Goal: Task Accomplishment & Management: Manage account settings

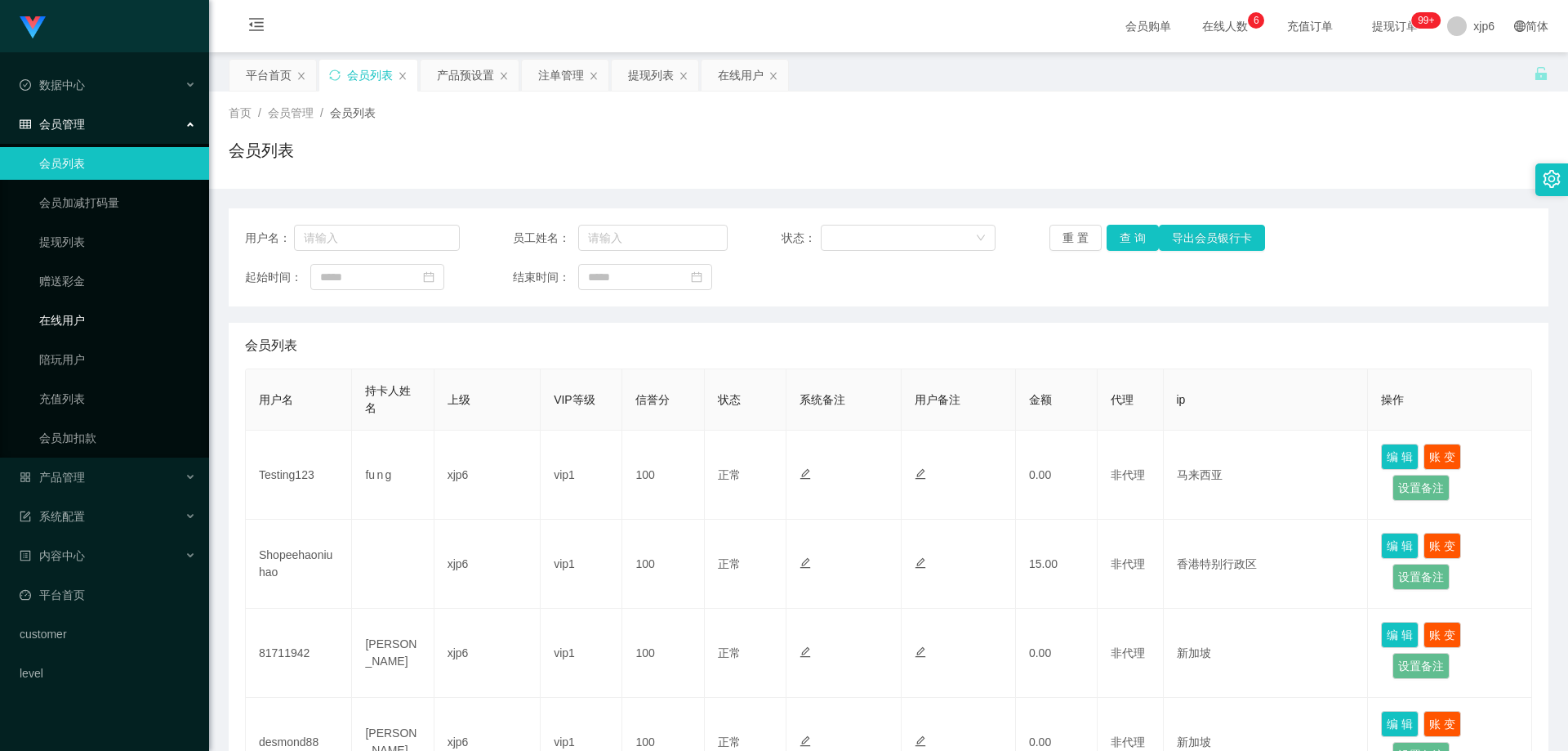
click at [90, 320] on link "在线用户" at bounding box center [117, 320] width 157 height 32
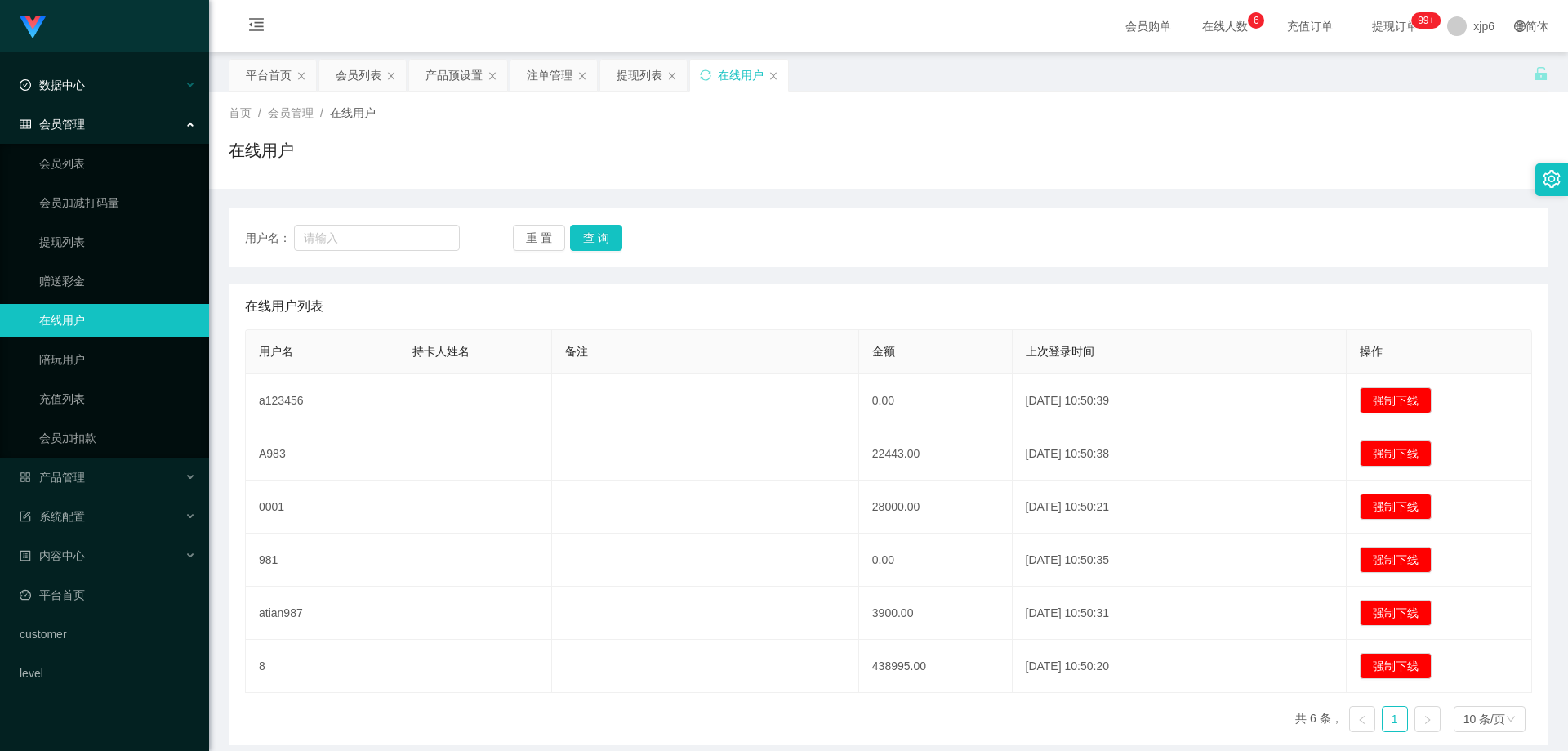
scroll to position [71, 0]
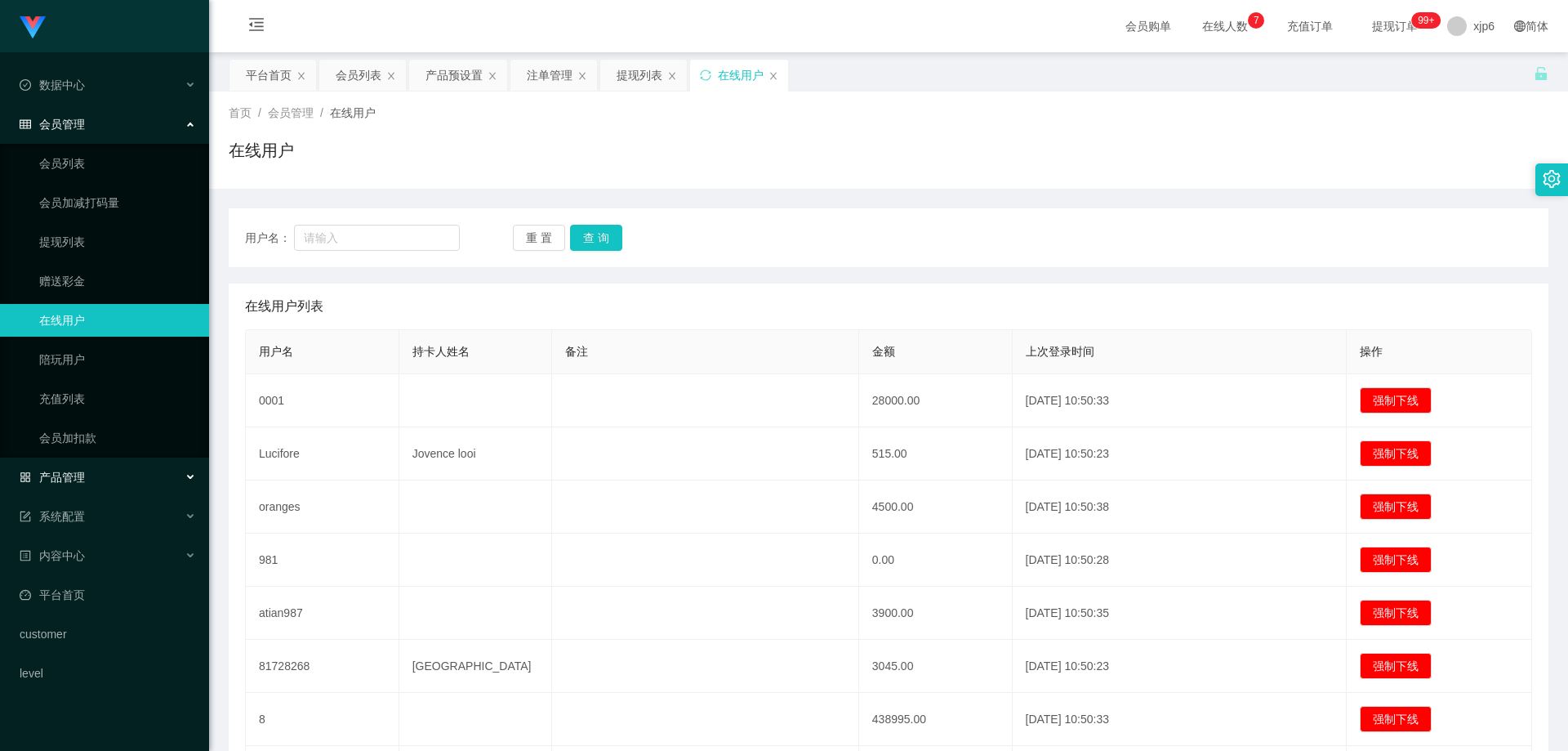
click at [88, 479] on div "产品管理" at bounding box center [105, 477] width 209 height 32
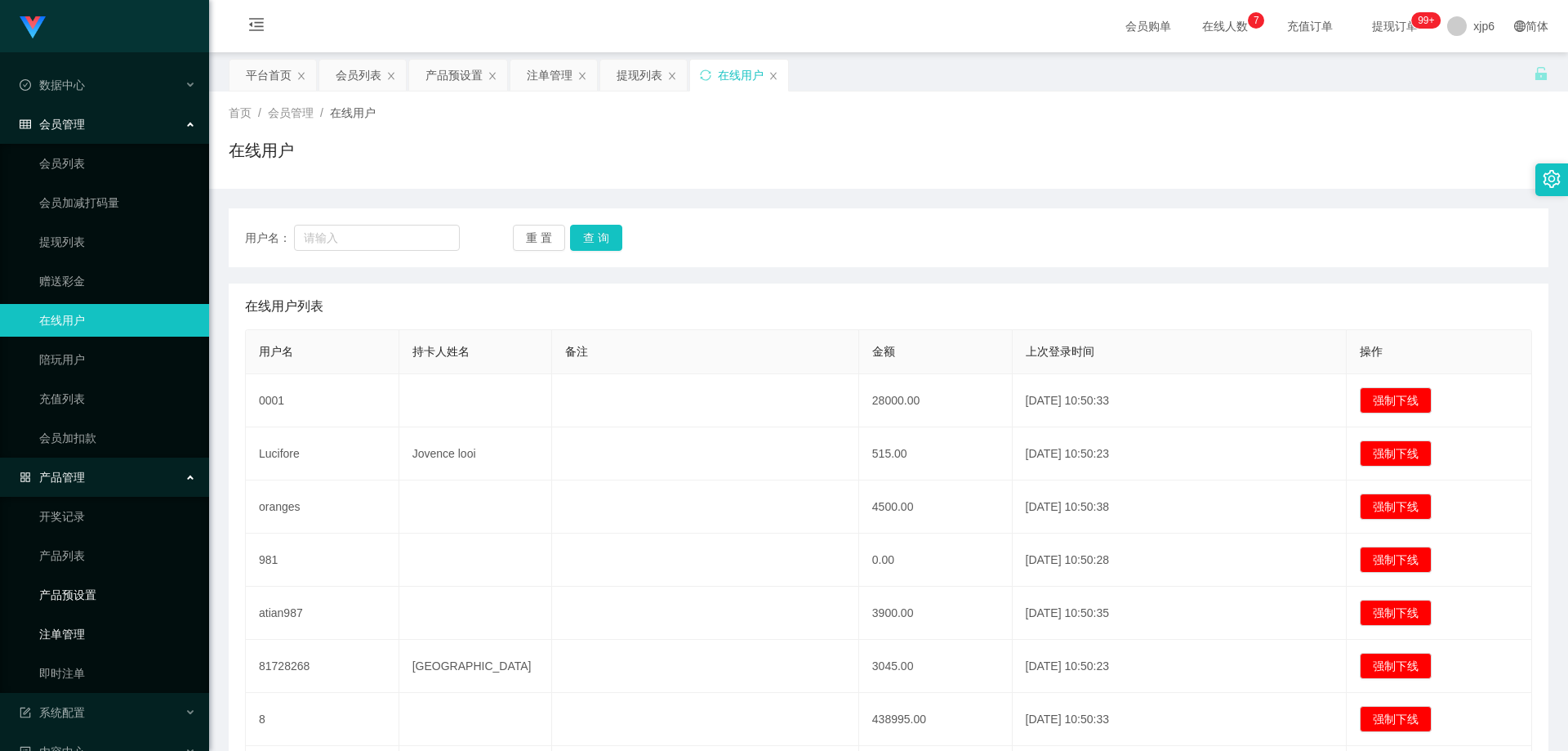
drag, startPoint x: 83, startPoint y: 599, endPoint x: 100, endPoint y: 626, distance: 31.9
click at [84, 599] on link "产品预设置" at bounding box center [117, 594] width 157 height 32
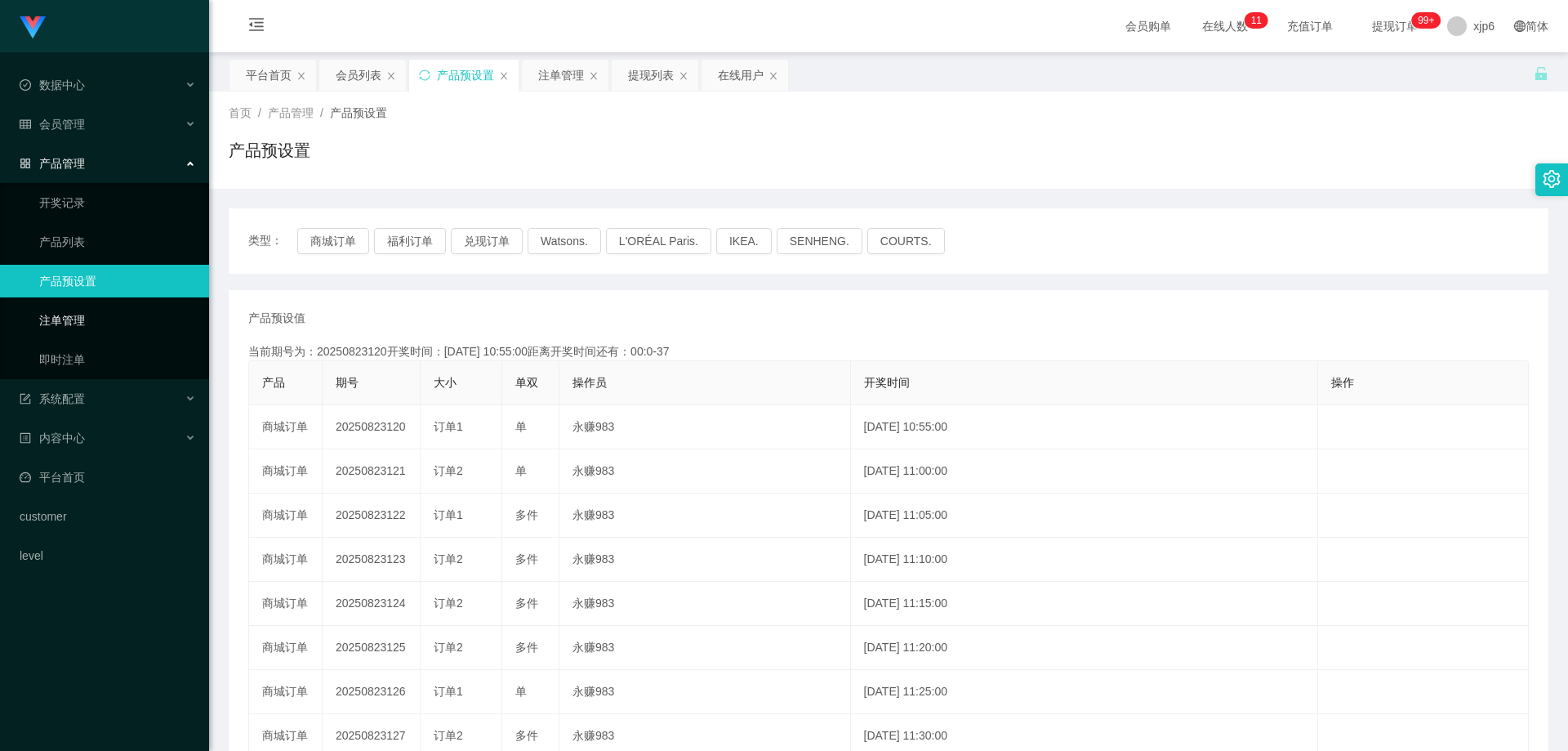
click at [76, 323] on link "注单管理" at bounding box center [117, 320] width 157 height 32
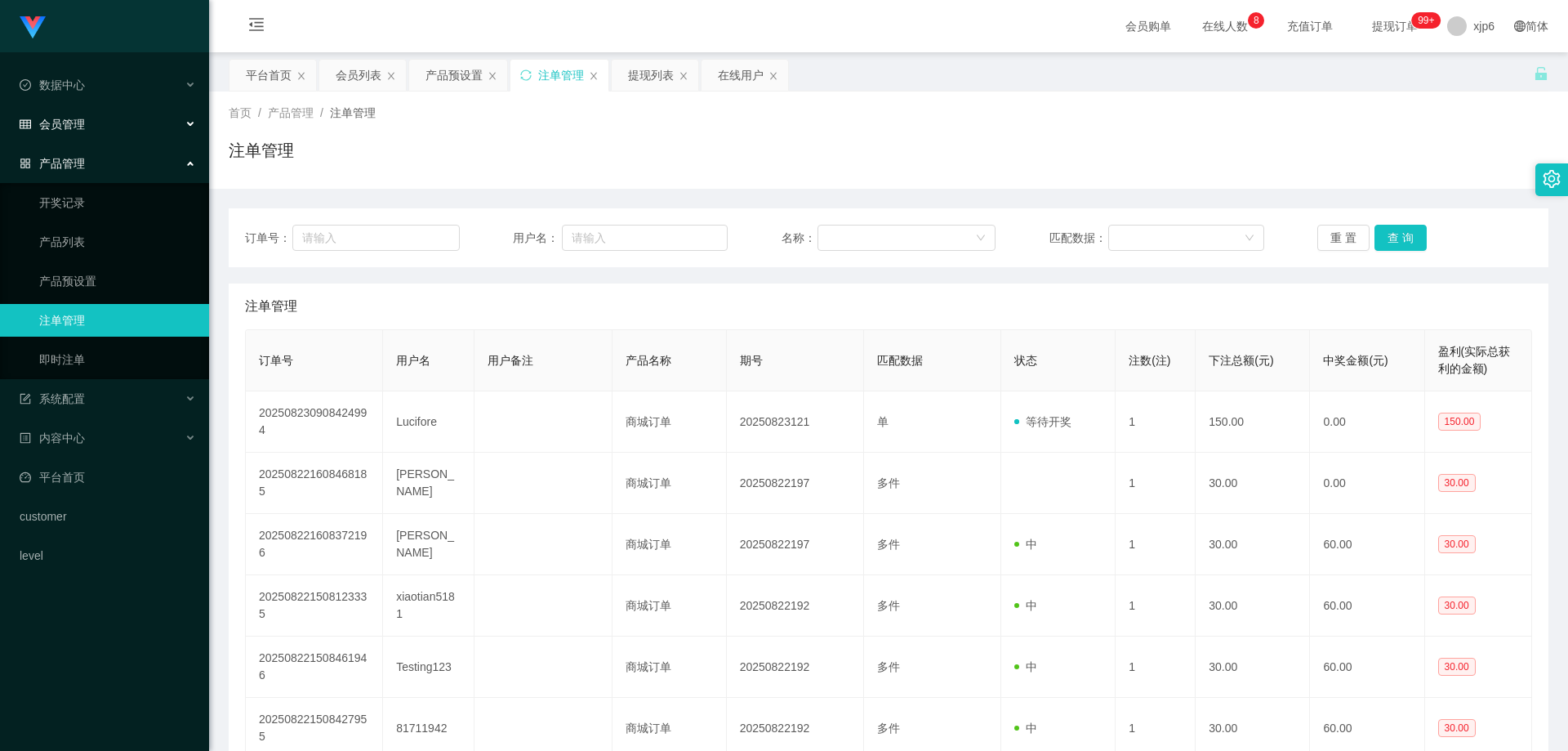
click at [84, 118] on span "会员管理" at bounding box center [52, 123] width 66 height 13
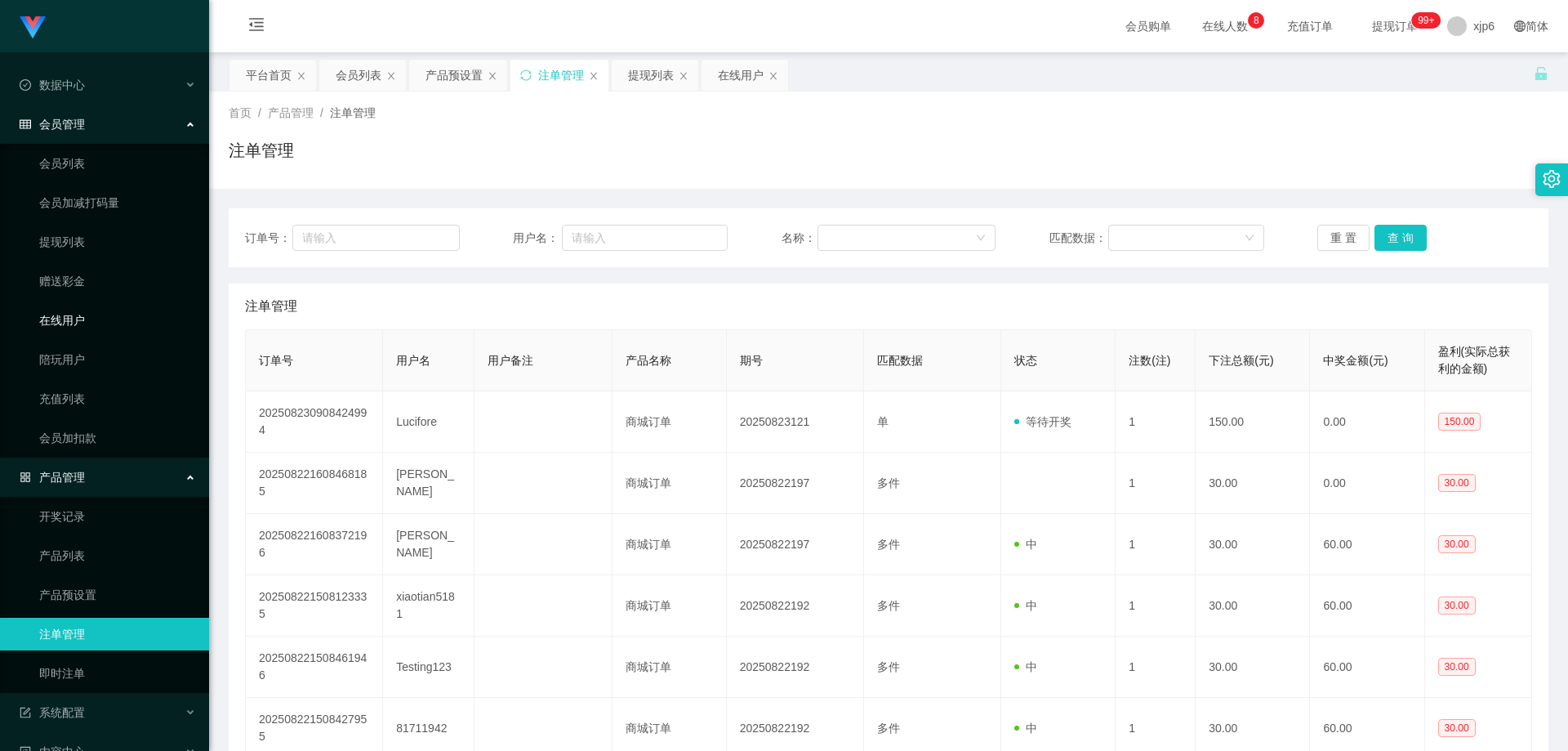
click at [71, 326] on link "在线用户" at bounding box center [117, 320] width 157 height 32
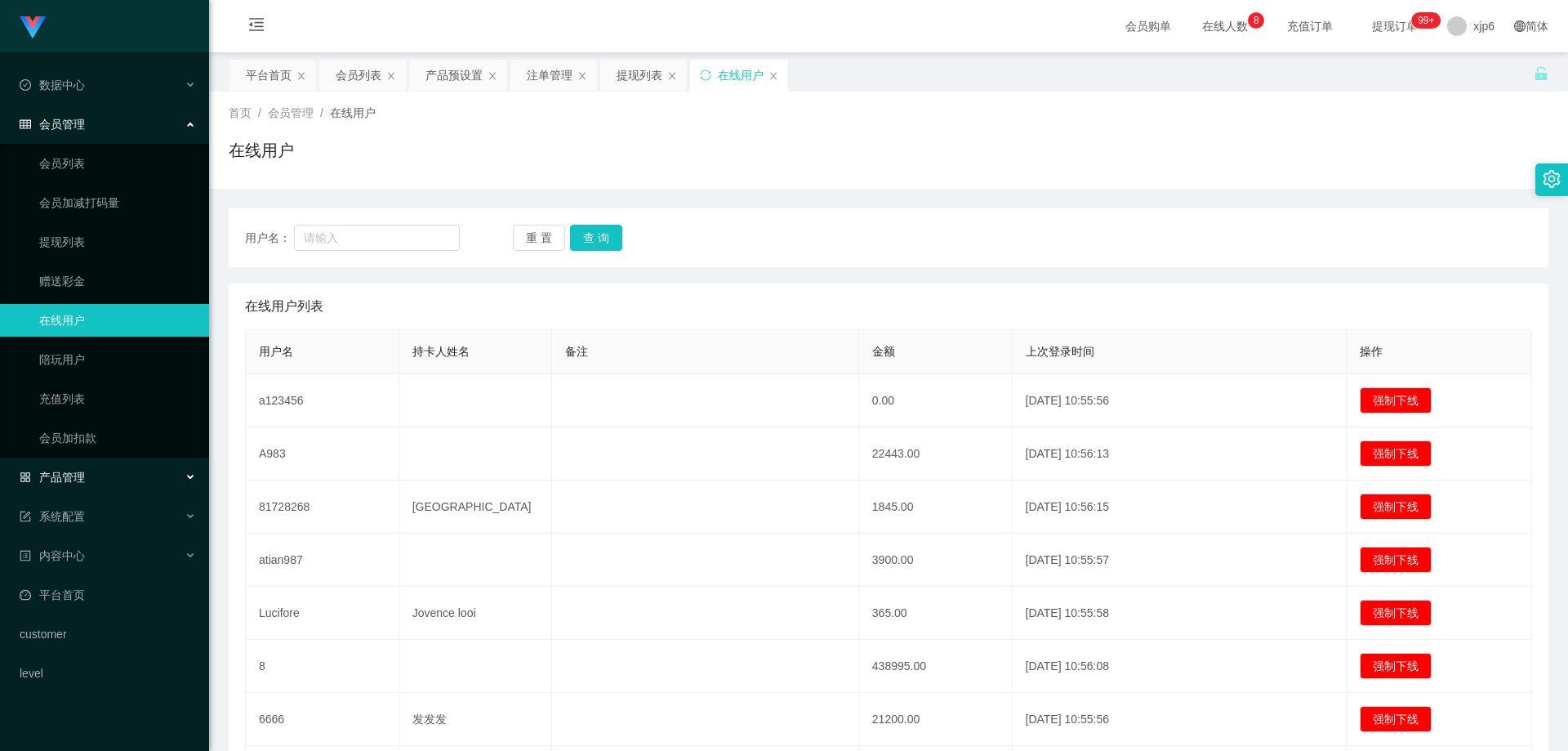
click at [94, 475] on div "产品管理" at bounding box center [105, 477] width 209 height 32
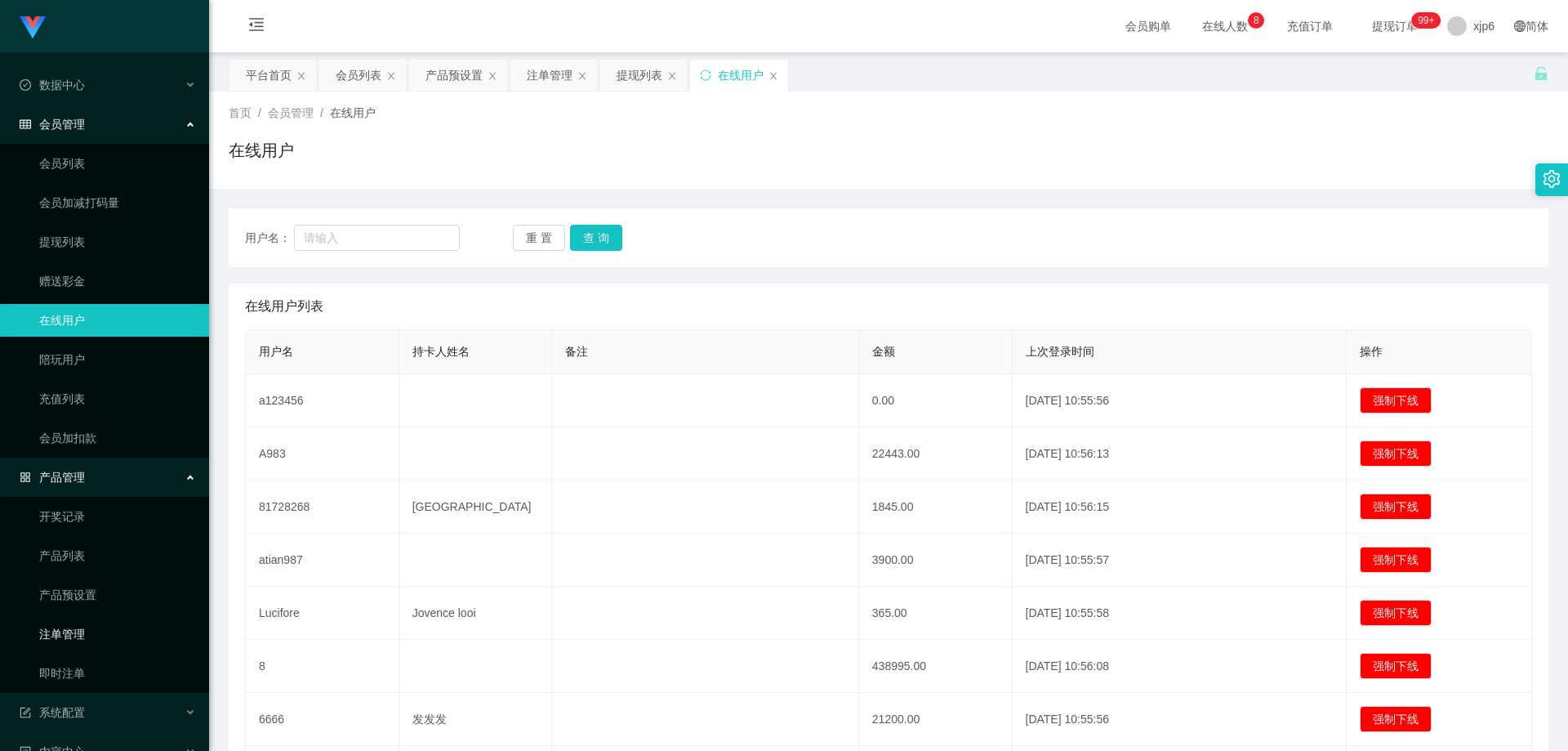
click at [95, 627] on link "注单管理" at bounding box center [117, 633] width 157 height 32
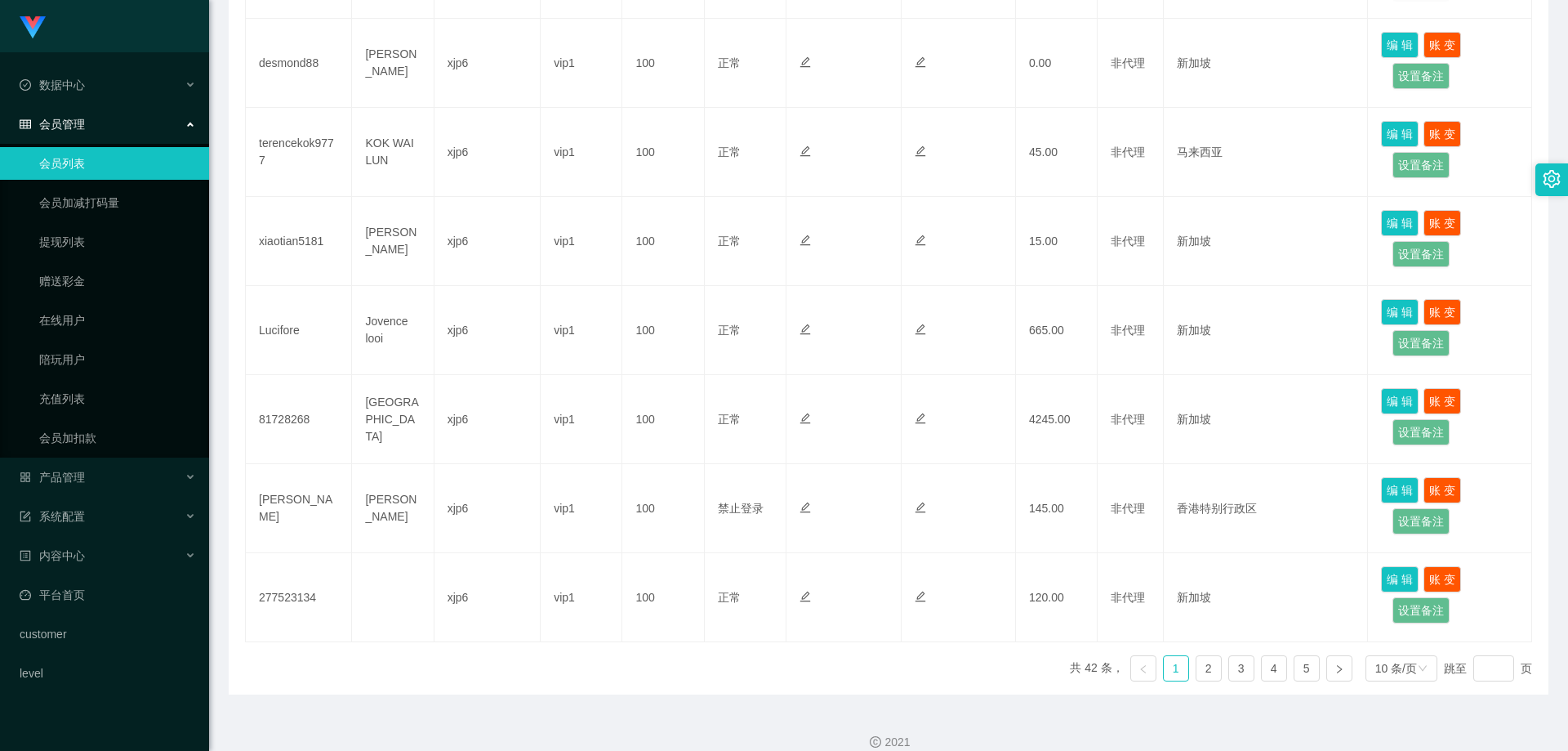
scroll to position [698, 0]
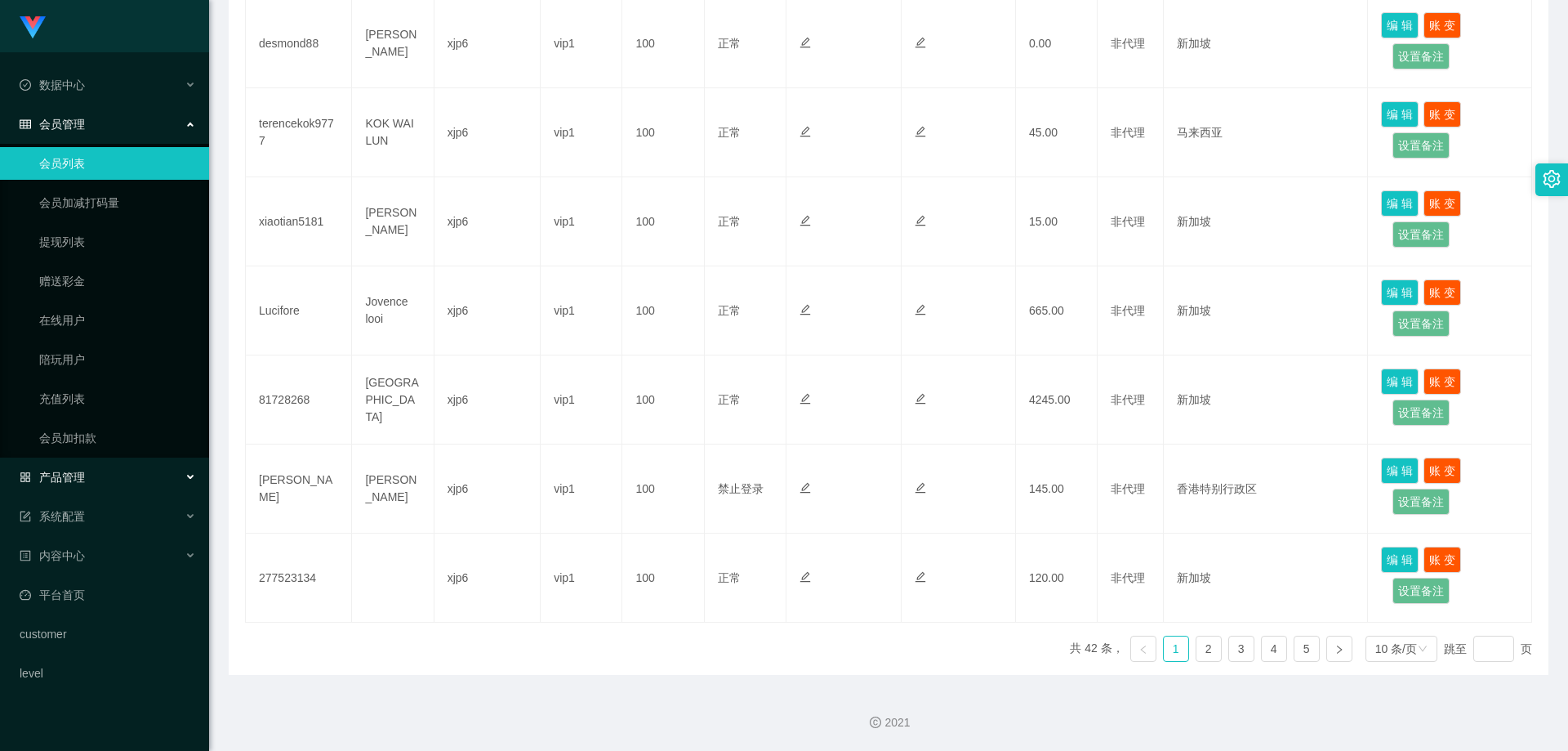
click at [84, 489] on div "产品管理" at bounding box center [105, 477] width 209 height 32
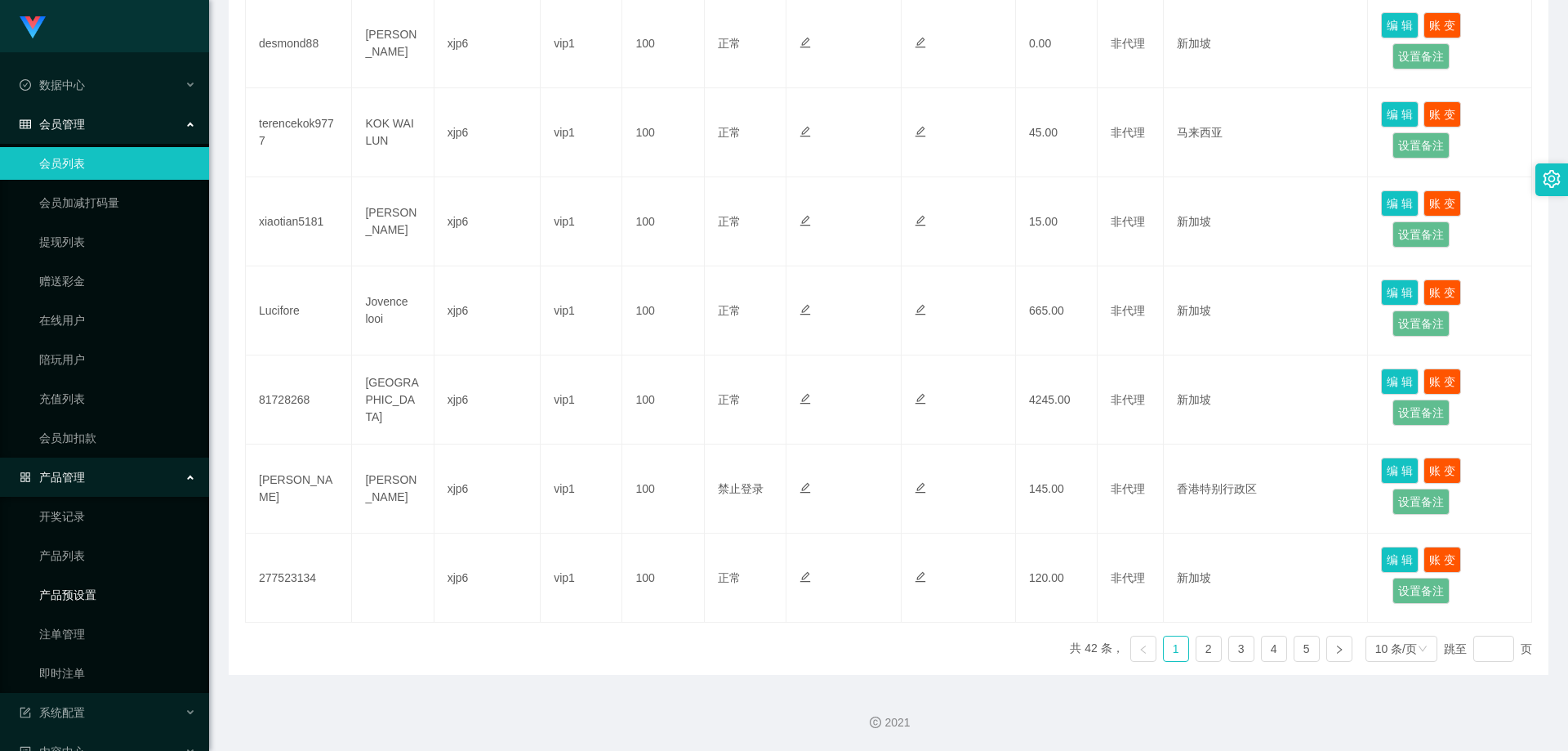
click at [93, 605] on link "产品预设置" at bounding box center [117, 594] width 157 height 32
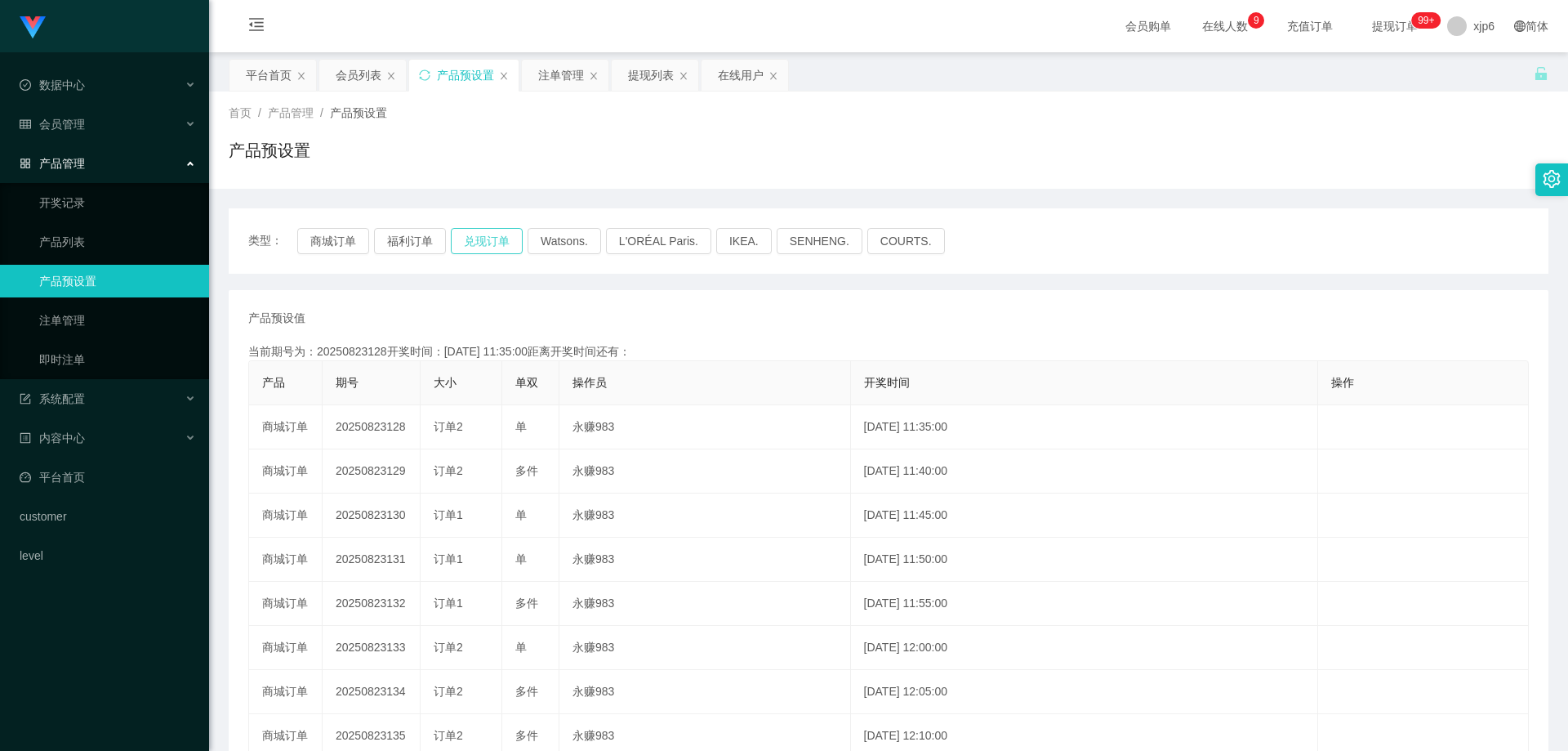
click at [467, 239] on button "兑现订单" at bounding box center [487, 241] width 72 height 26
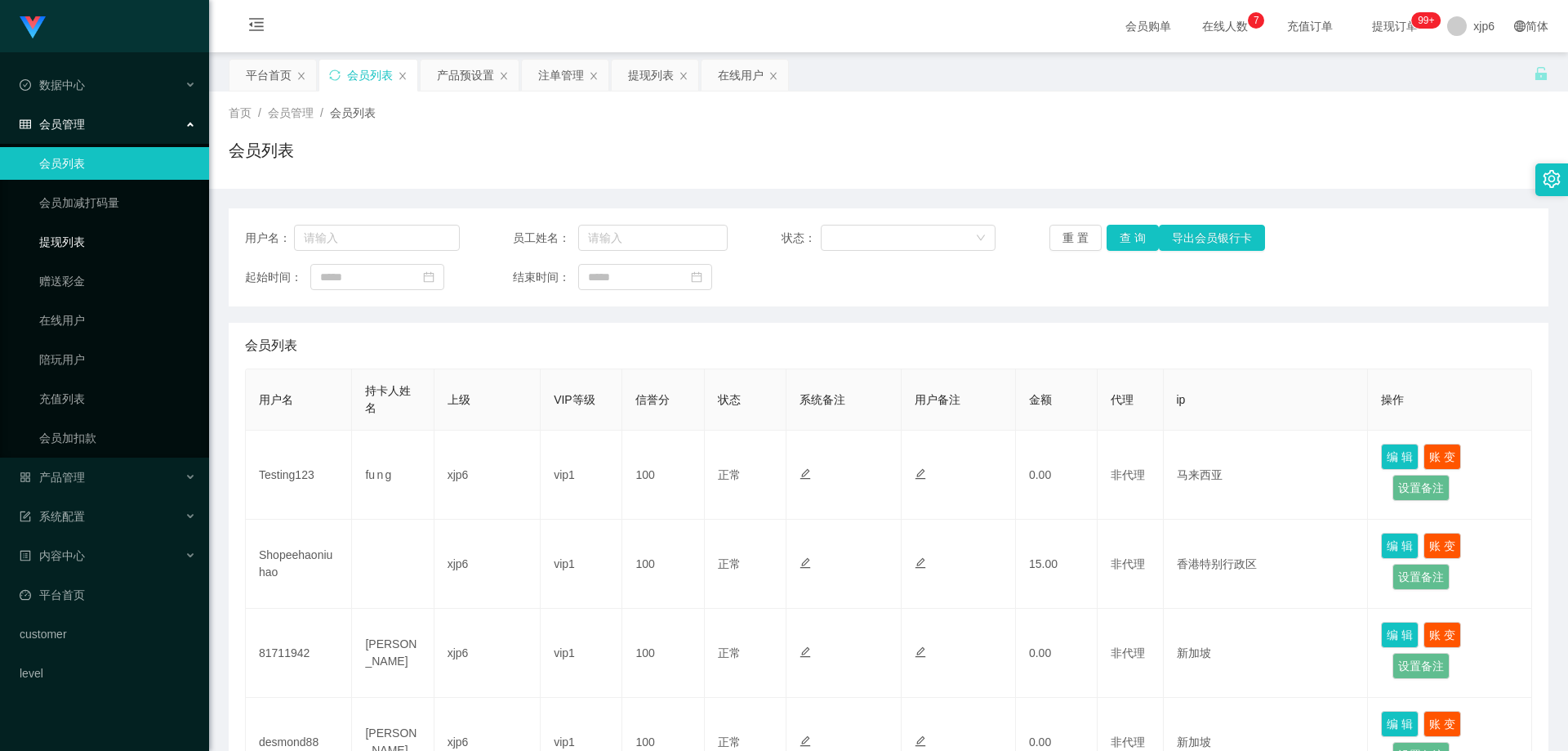
click at [111, 247] on link "提现列表" at bounding box center [117, 242] width 157 height 32
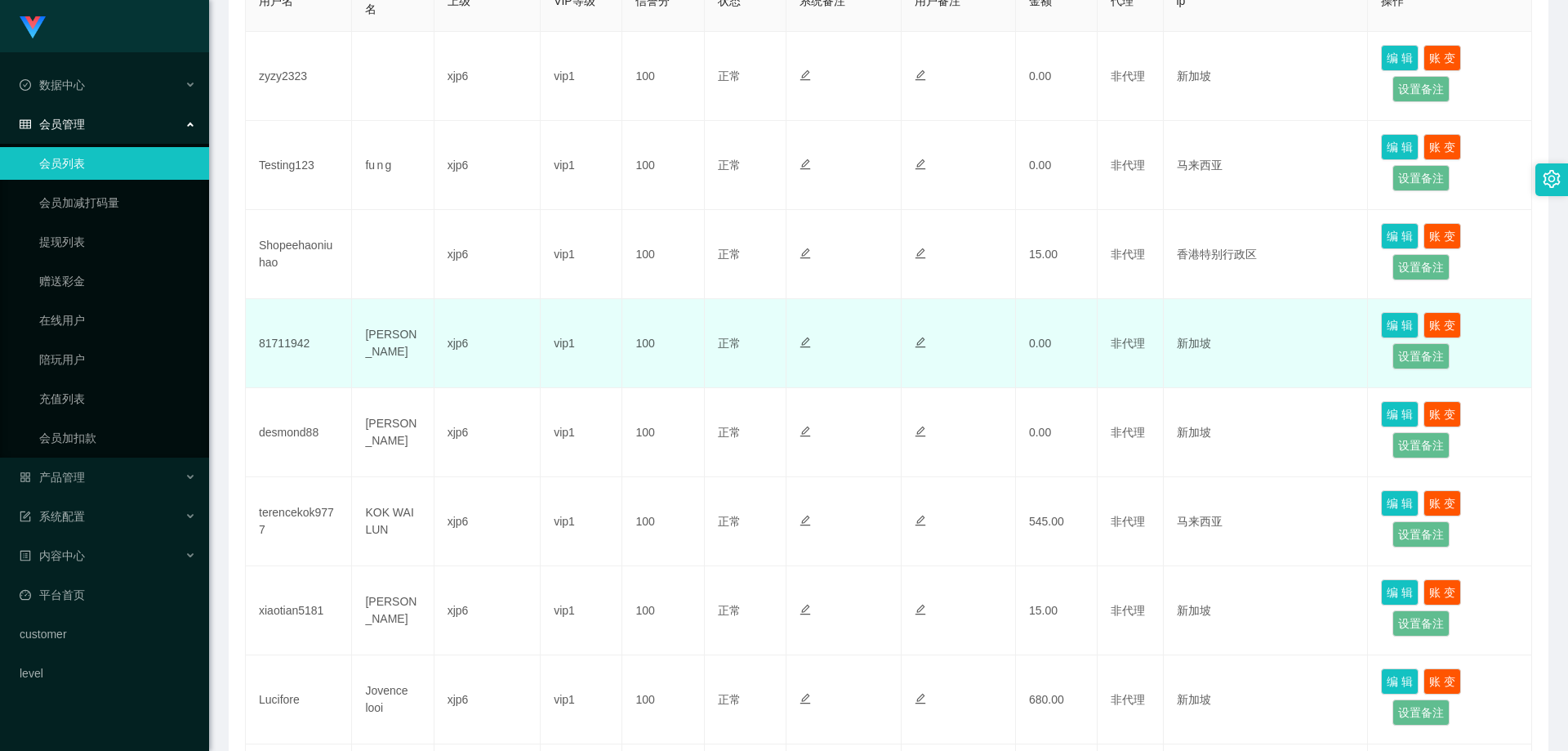
scroll to position [409, 0]
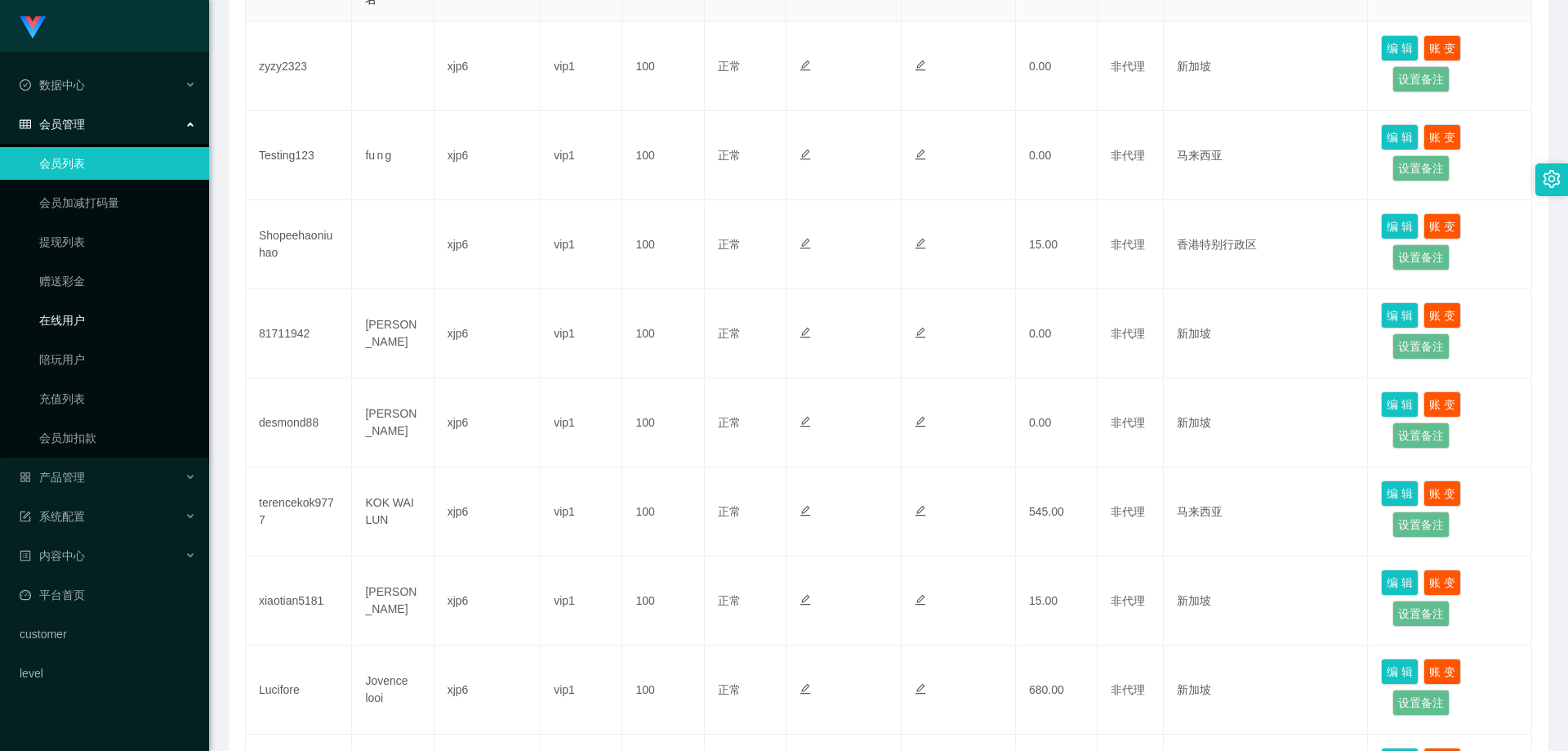
drag, startPoint x: 75, startPoint y: 324, endPoint x: 86, endPoint y: 308, distance: 19.4
click at [75, 323] on link "在线用户" at bounding box center [117, 320] width 157 height 32
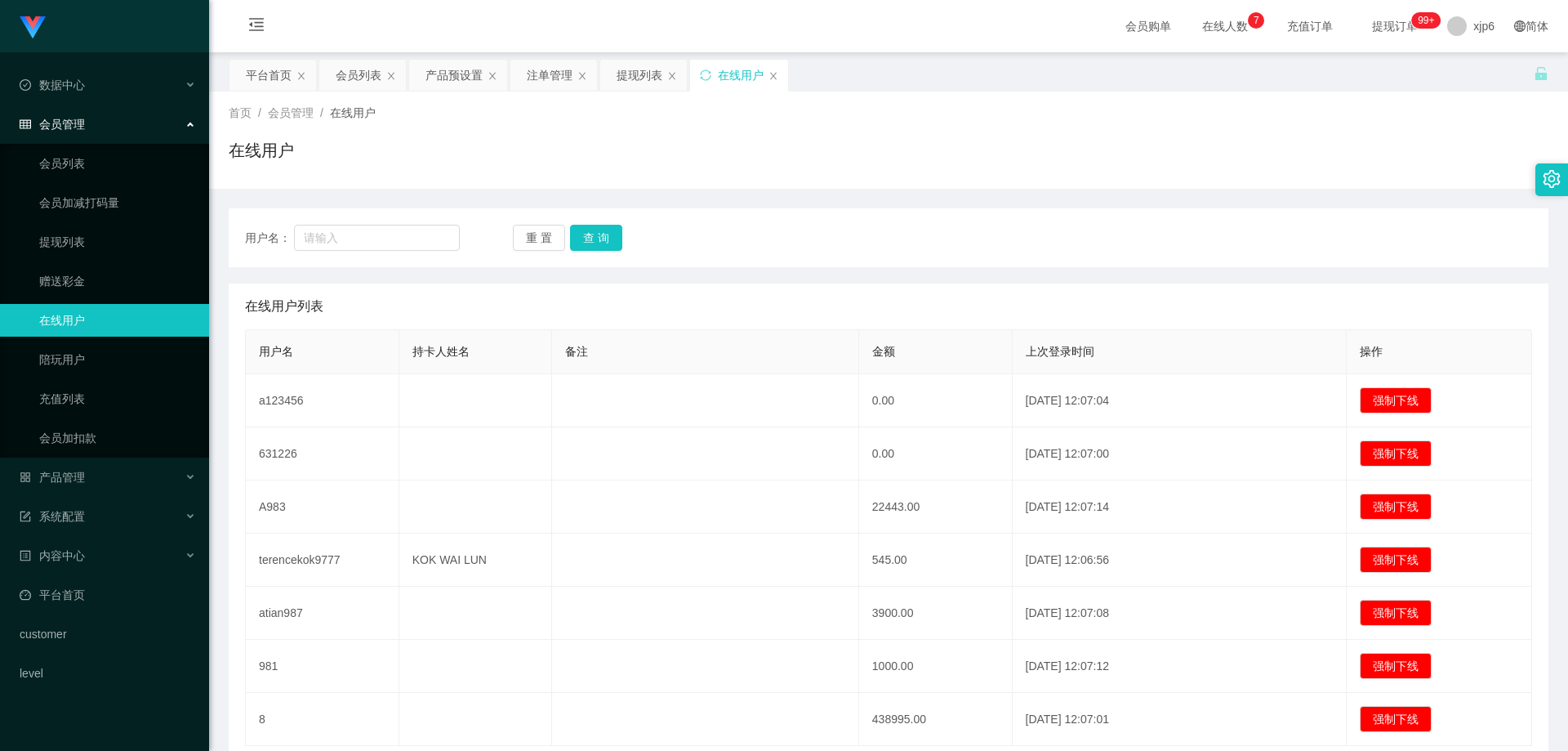
scroll to position [123, 0]
click at [83, 477] on span "产品管理" at bounding box center [52, 477] width 66 height 13
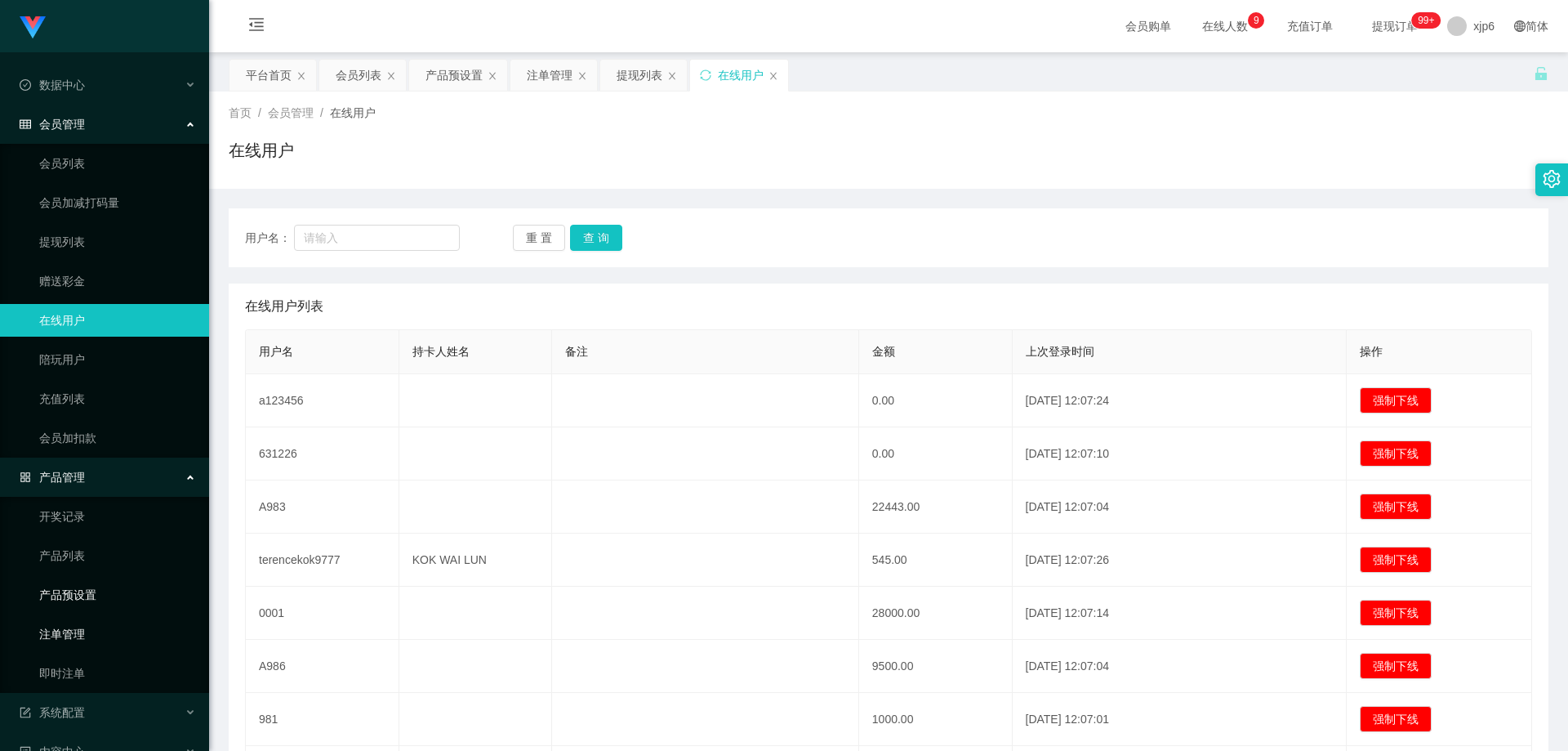
drag, startPoint x: 89, startPoint y: 591, endPoint x: 114, endPoint y: 625, distance: 42.2
click at [90, 591] on link "产品预设置" at bounding box center [117, 594] width 157 height 32
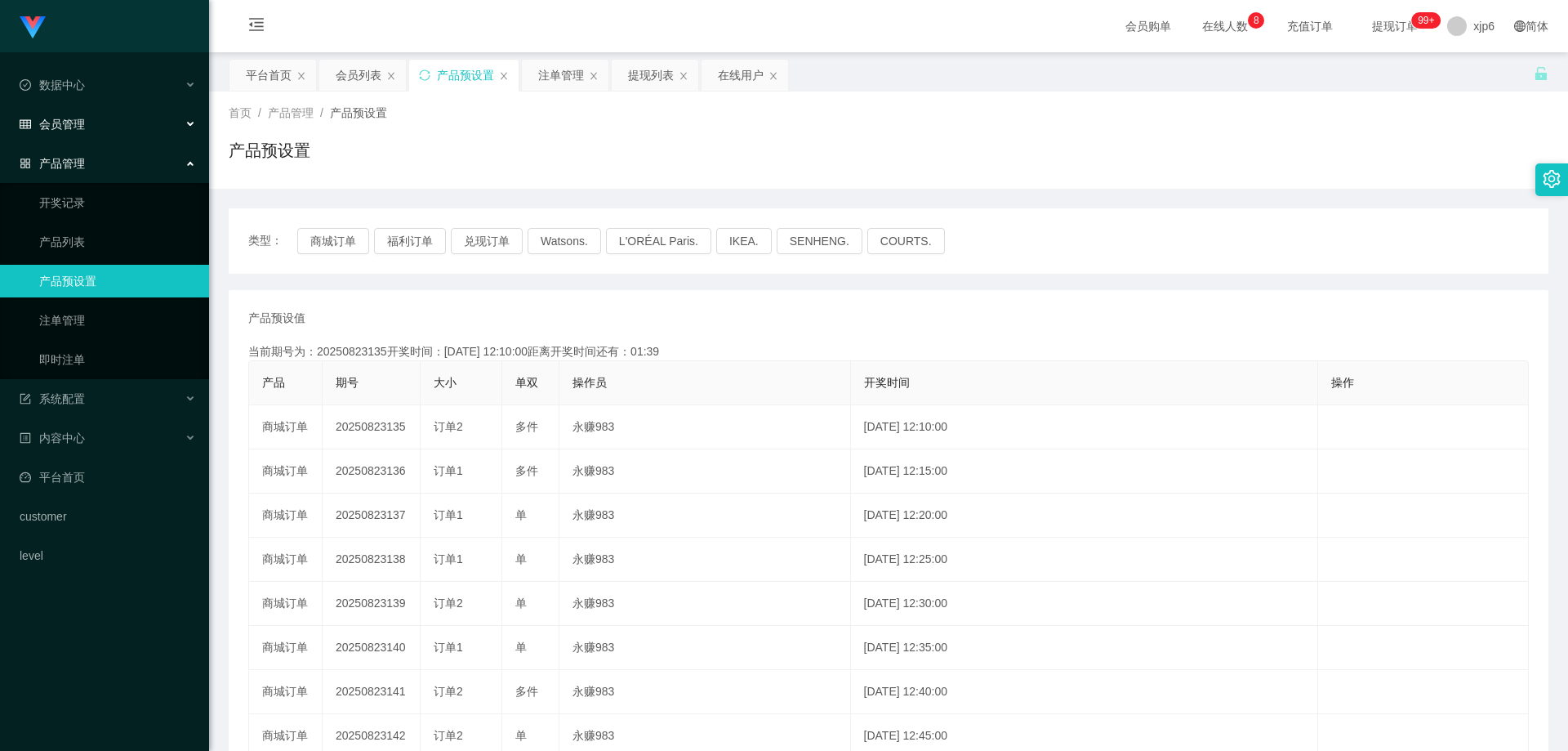
click at [78, 127] on span "会员管理" at bounding box center [52, 123] width 66 height 13
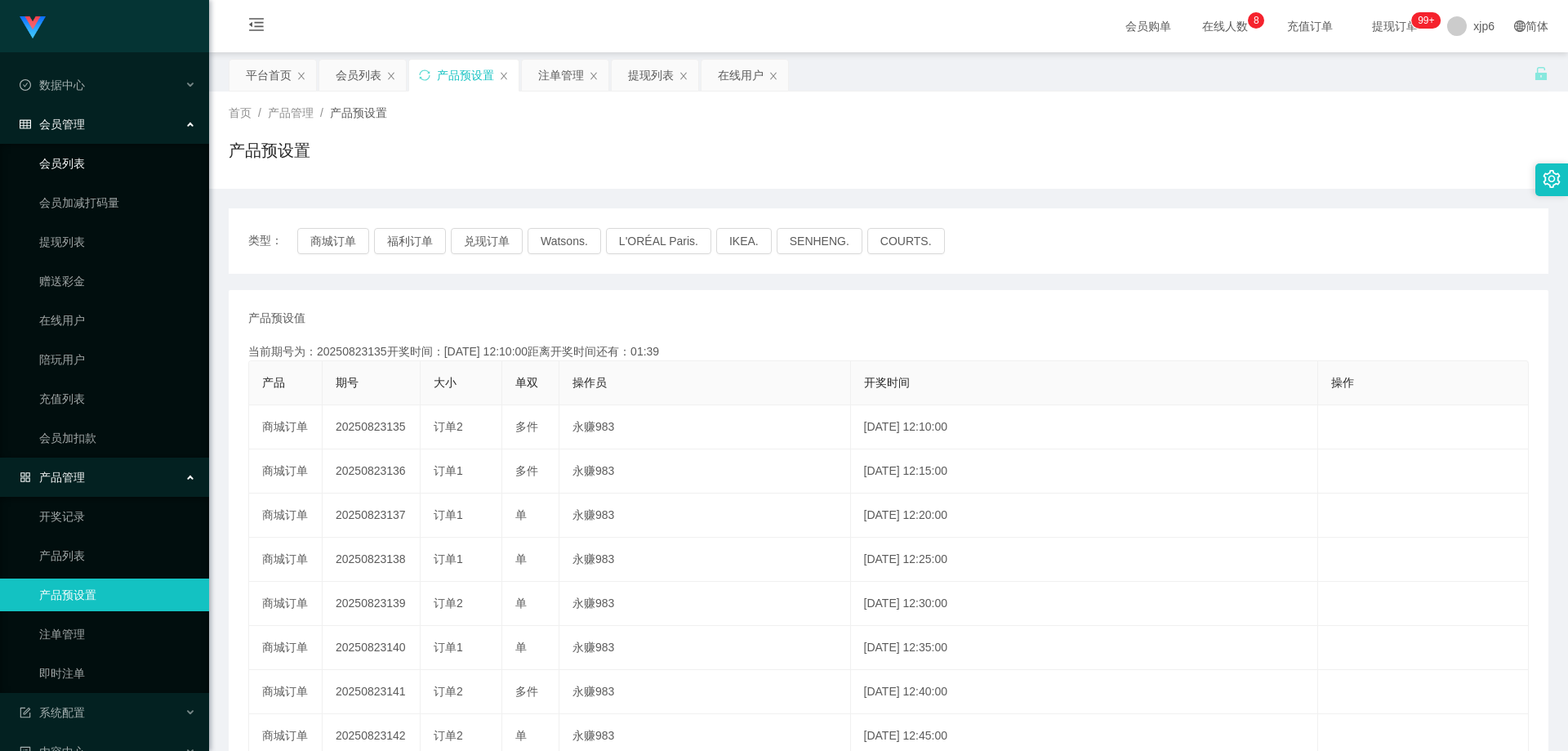
click at [85, 163] on link "会员列表" at bounding box center [117, 163] width 157 height 32
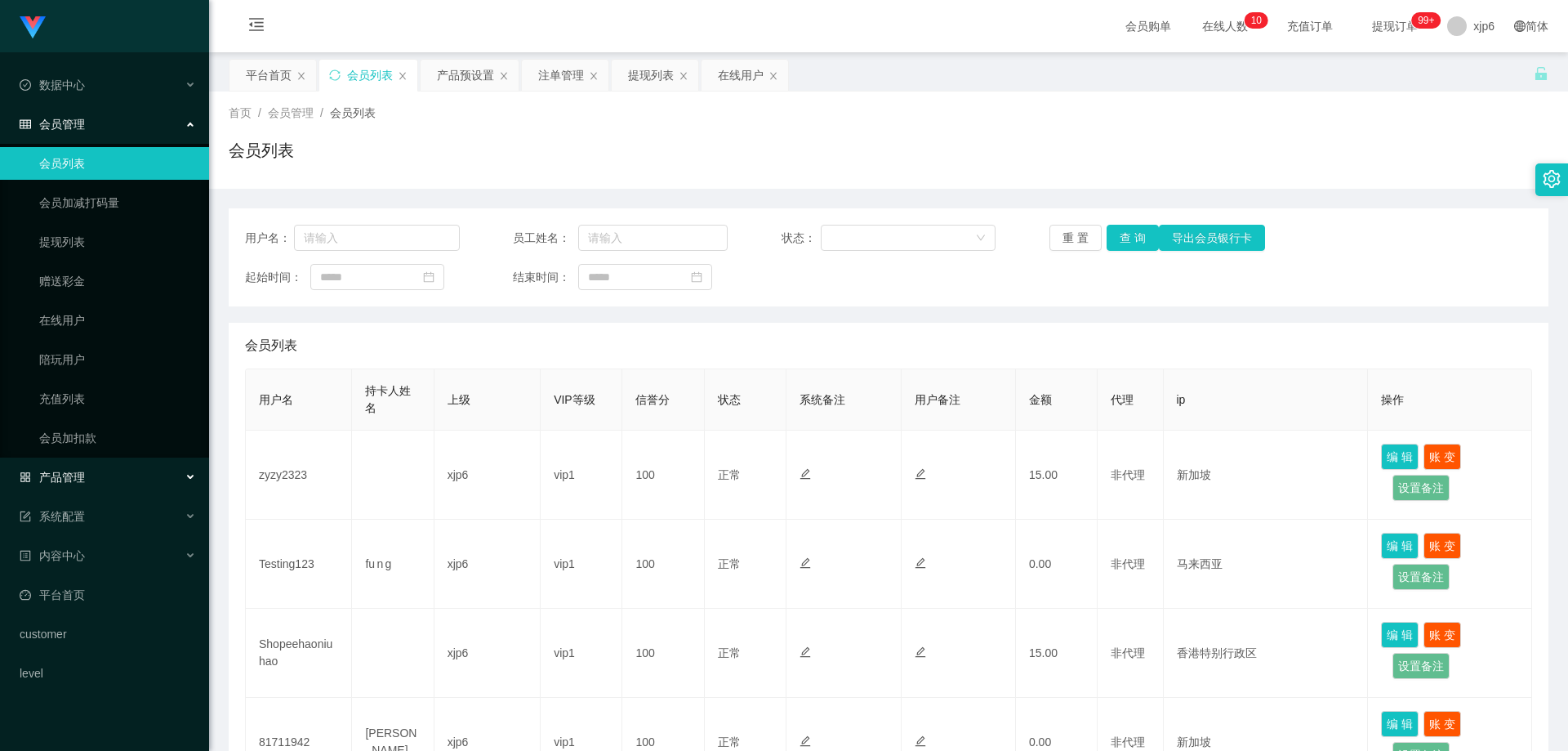
click at [89, 479] on div "产品管理" at bounding box center [105, 477] width 209 height 32
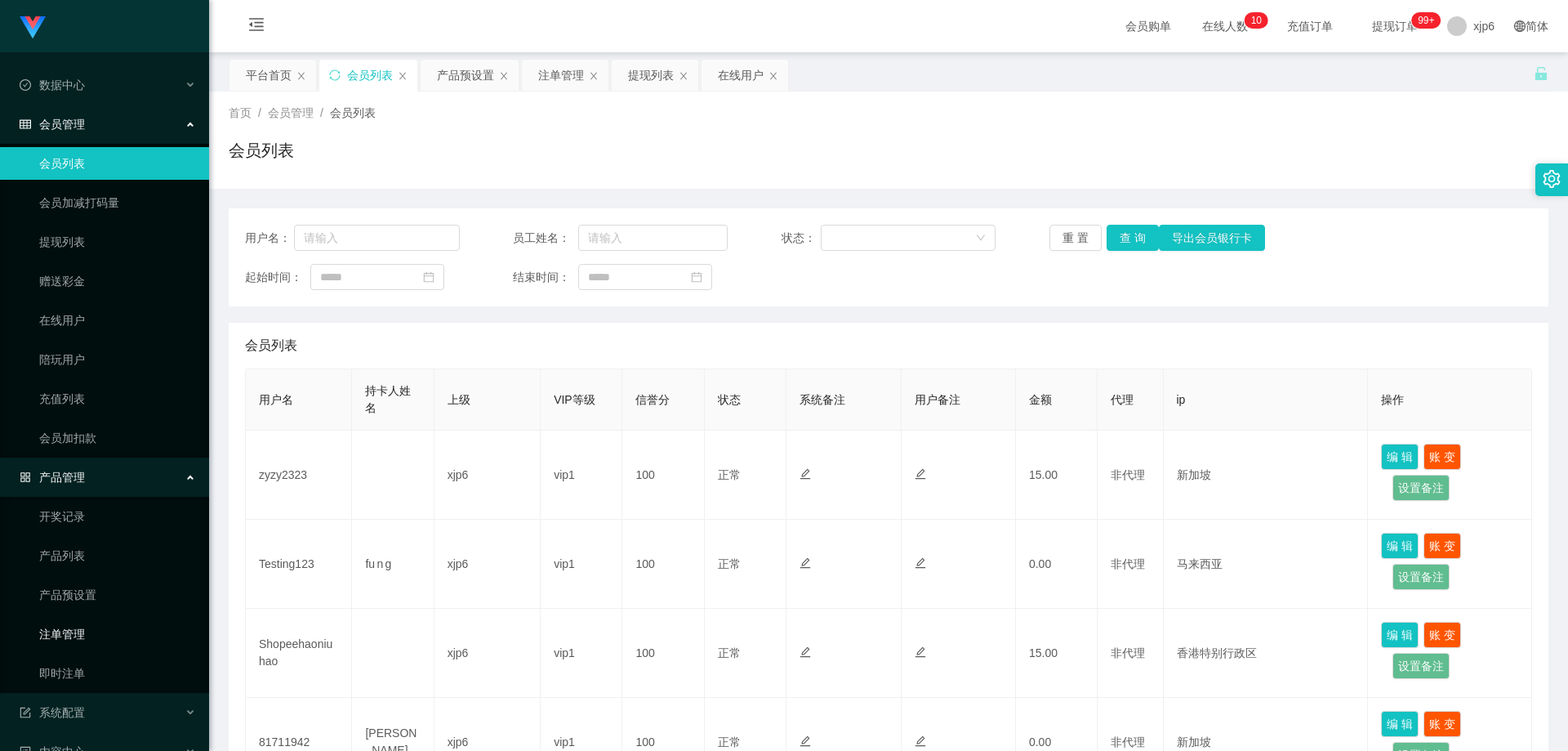
click at [87, 634] on link "注单管理" at bounding box center [117, 633] width 157 height 32
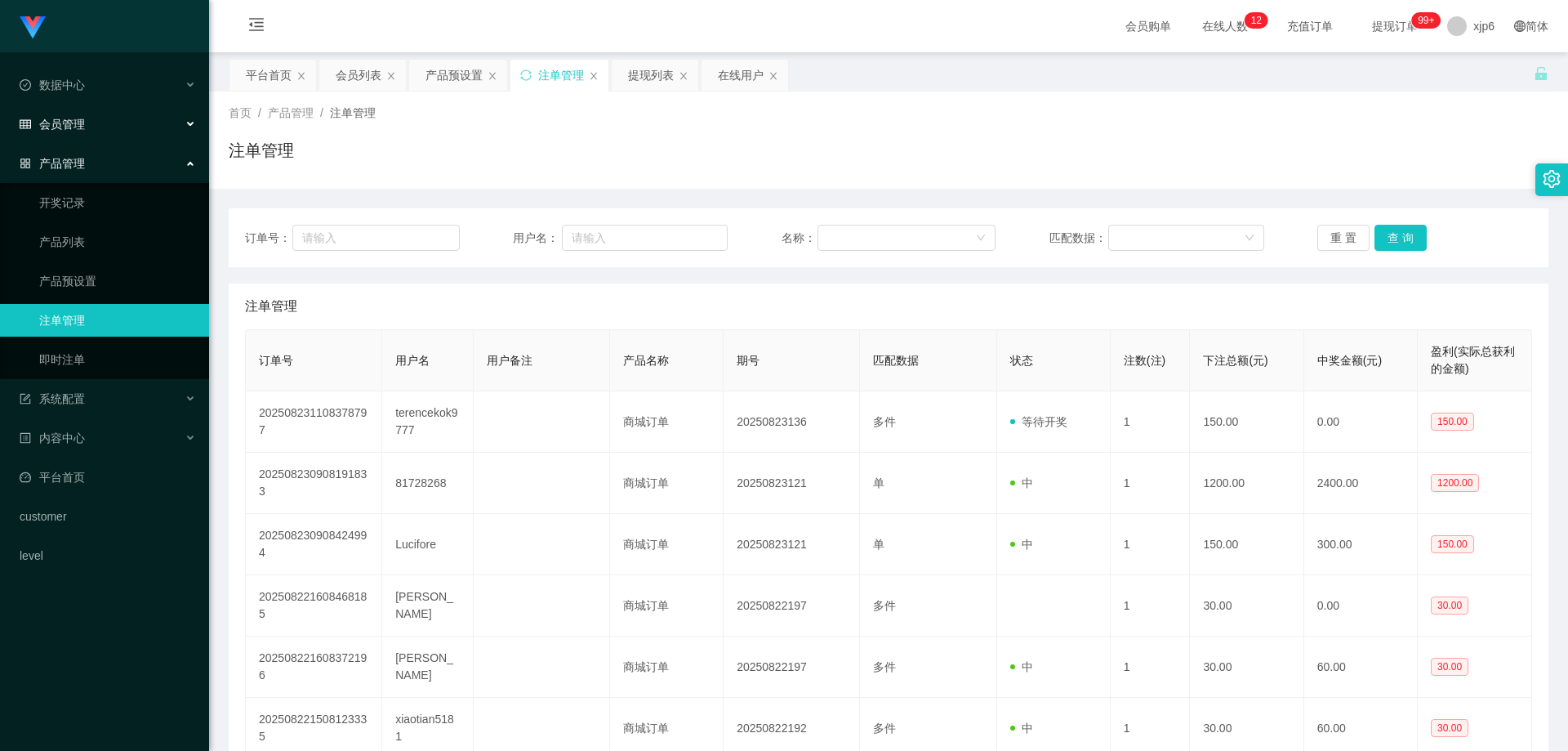
click at [80, 127] on span "会员管理" at bounding box center [52, 123] width 66 height 13
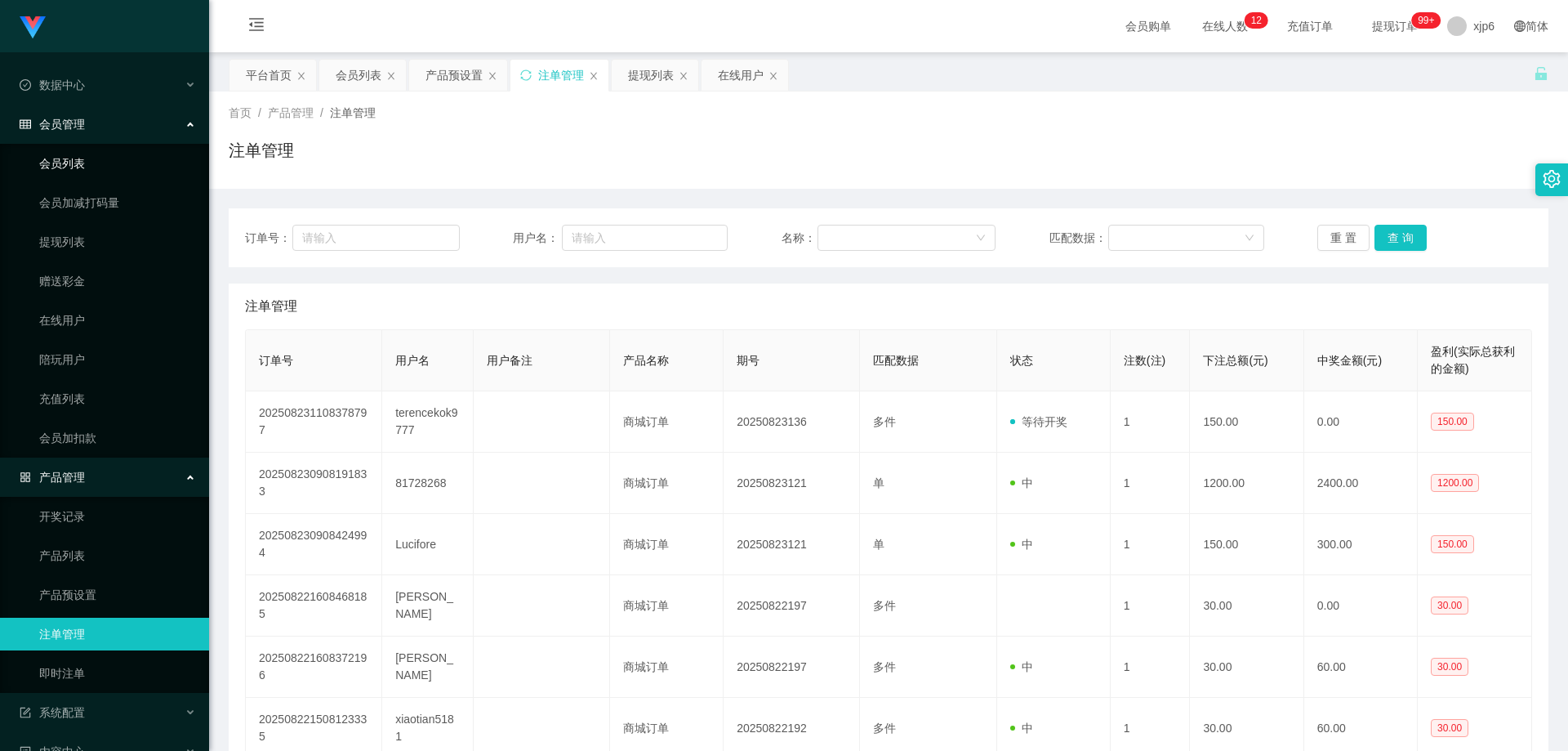
click at [89, 151] on link "会员列表" at bounding box center [117, 163] width 157 height 32
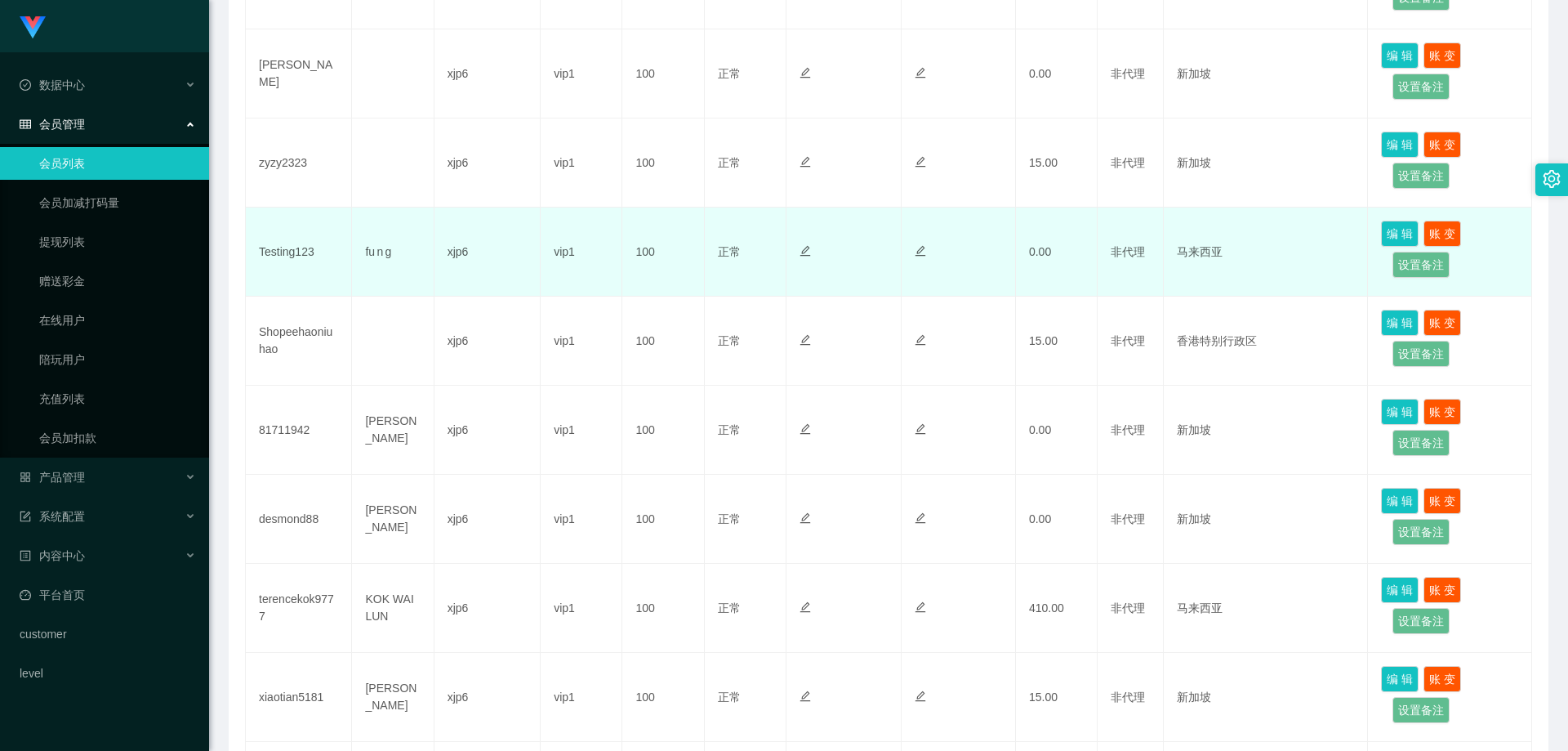
scroll to position [572, 0]
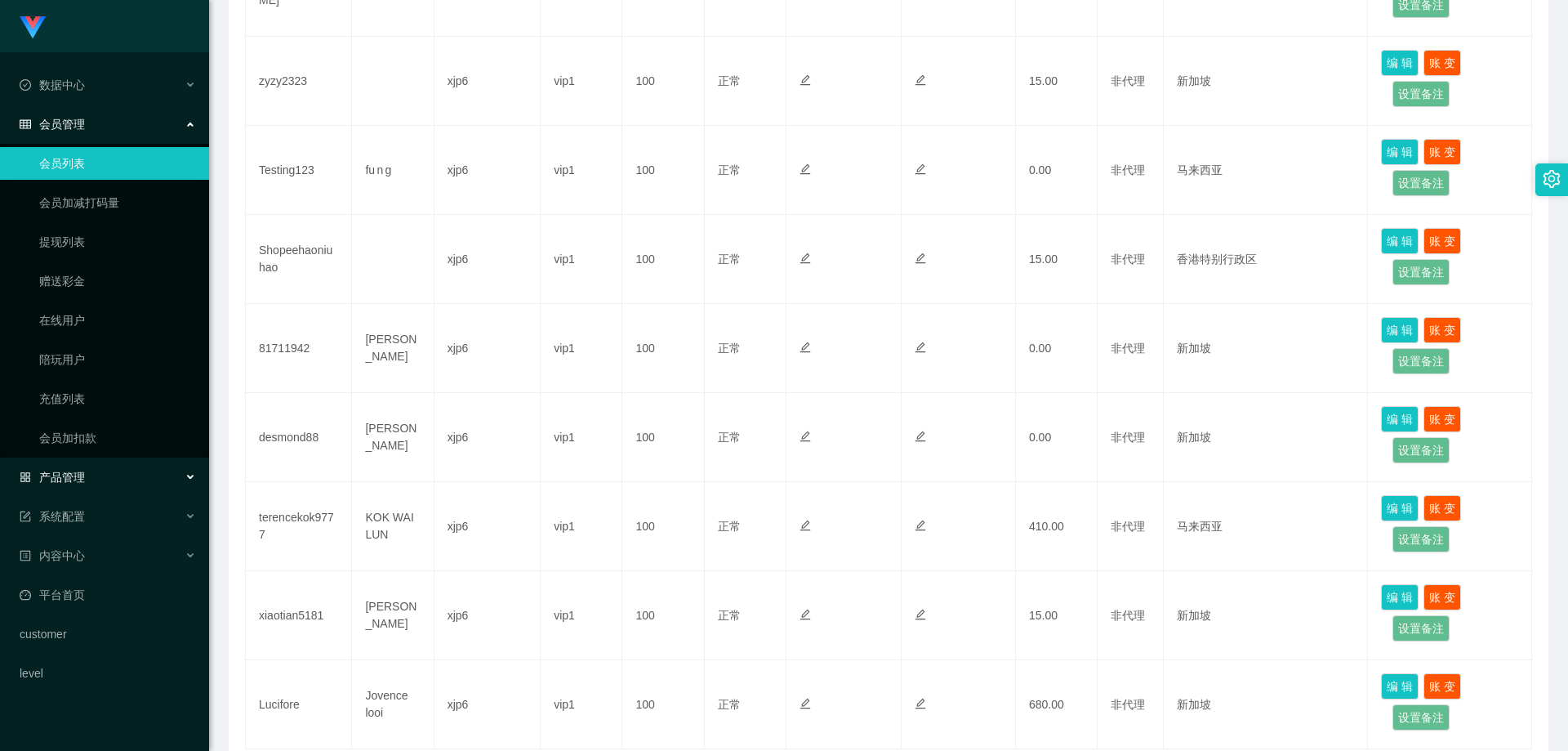
click at [77, 477] on span "产品管理" at bounding box center [52, 477] width 66 height 13
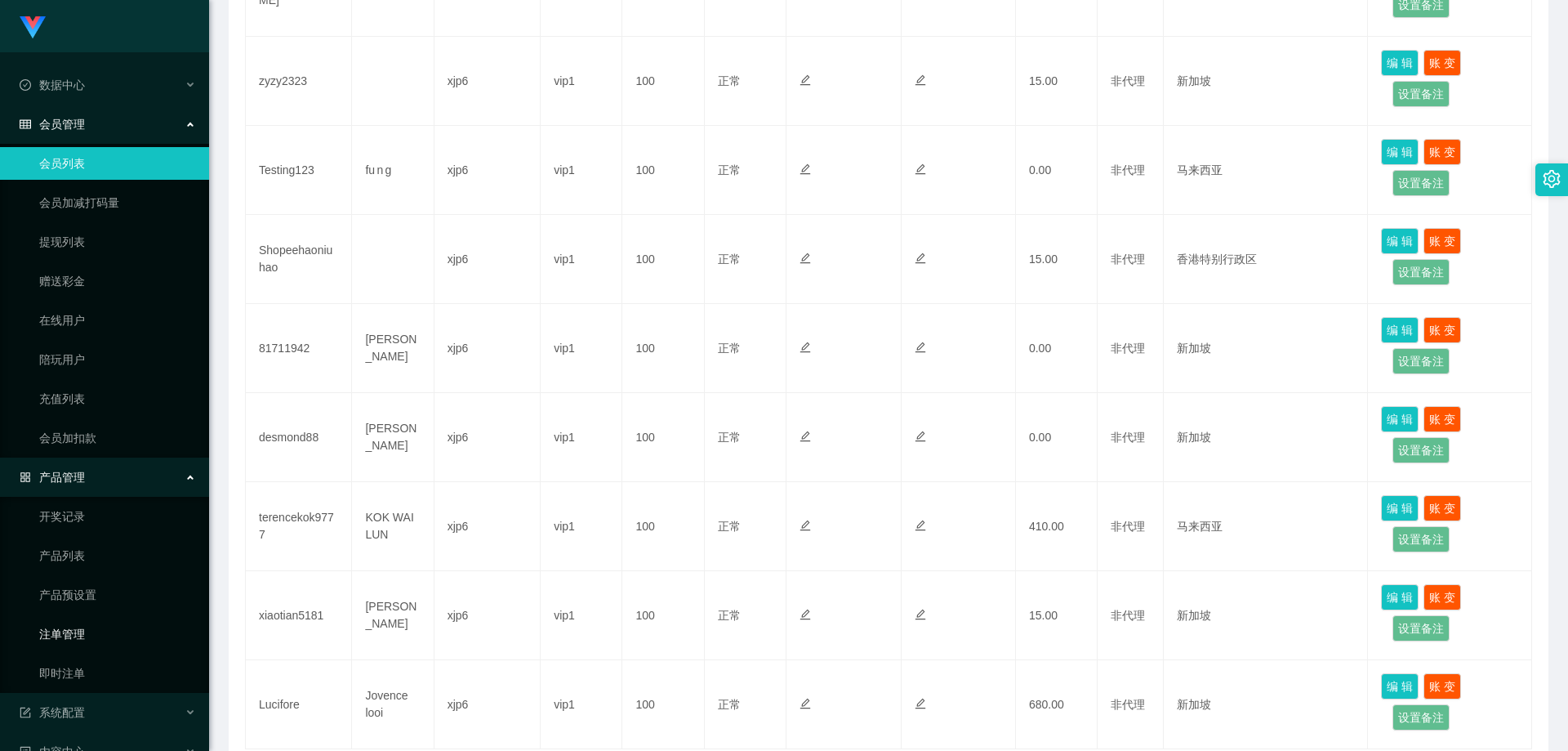
click at [85, 636] on link "注单管理" at bounding box center [117, 633] width 157 height 32
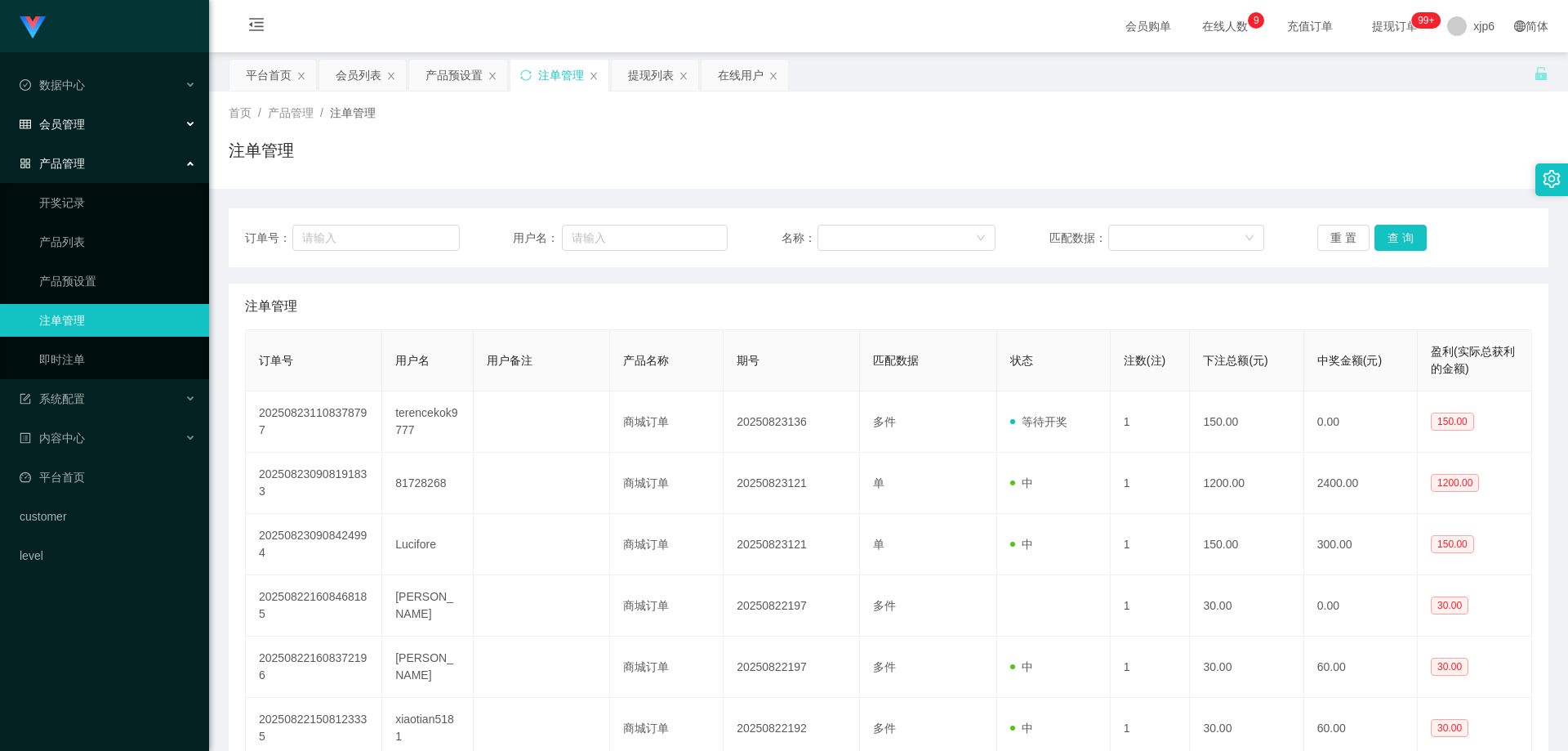
click at [103, 130] on div "会员管理" at bounding box center [105, 124] width 209 height 32
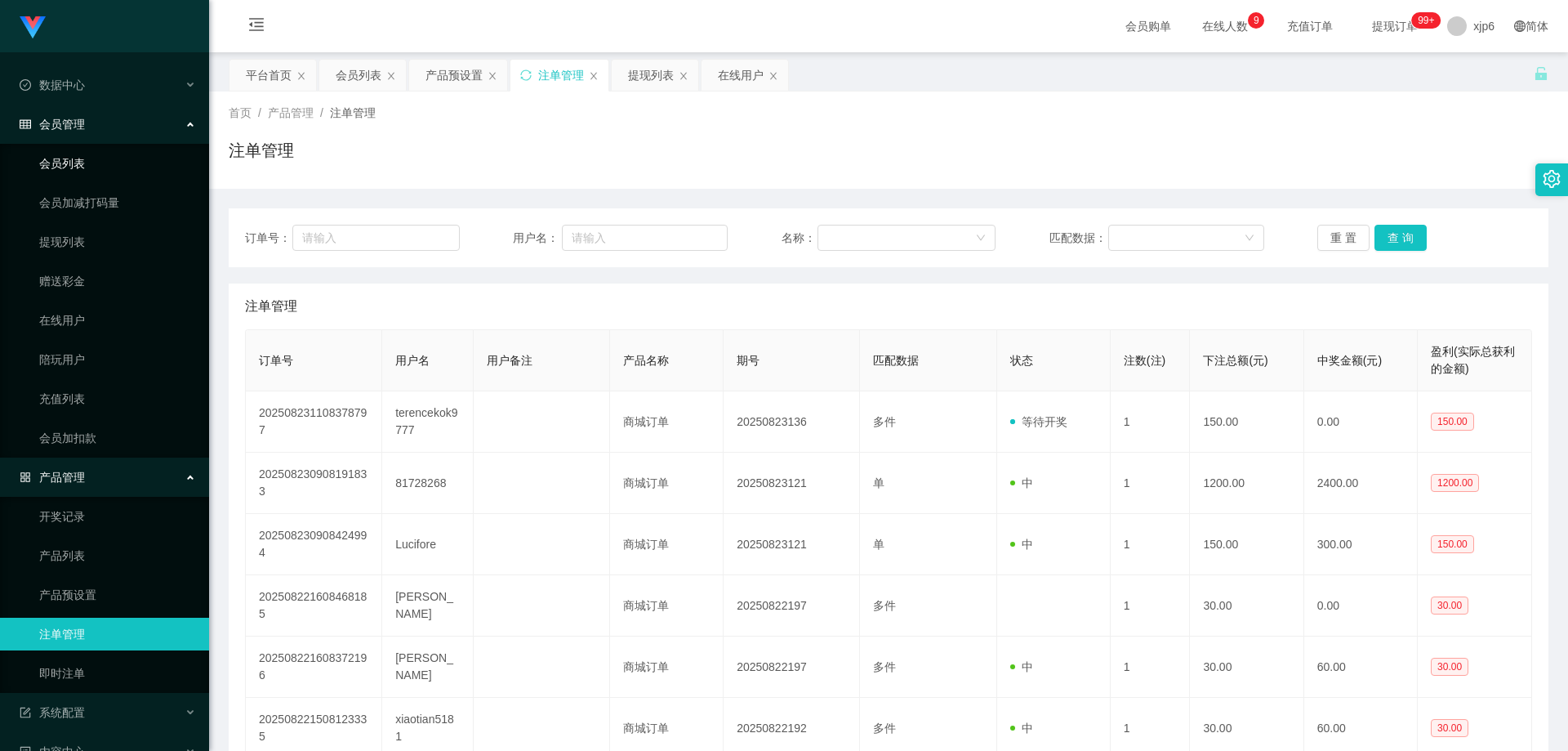
click at [96, 158] on link "会员列表" at bounding box center [117, 163] width 157 height 32
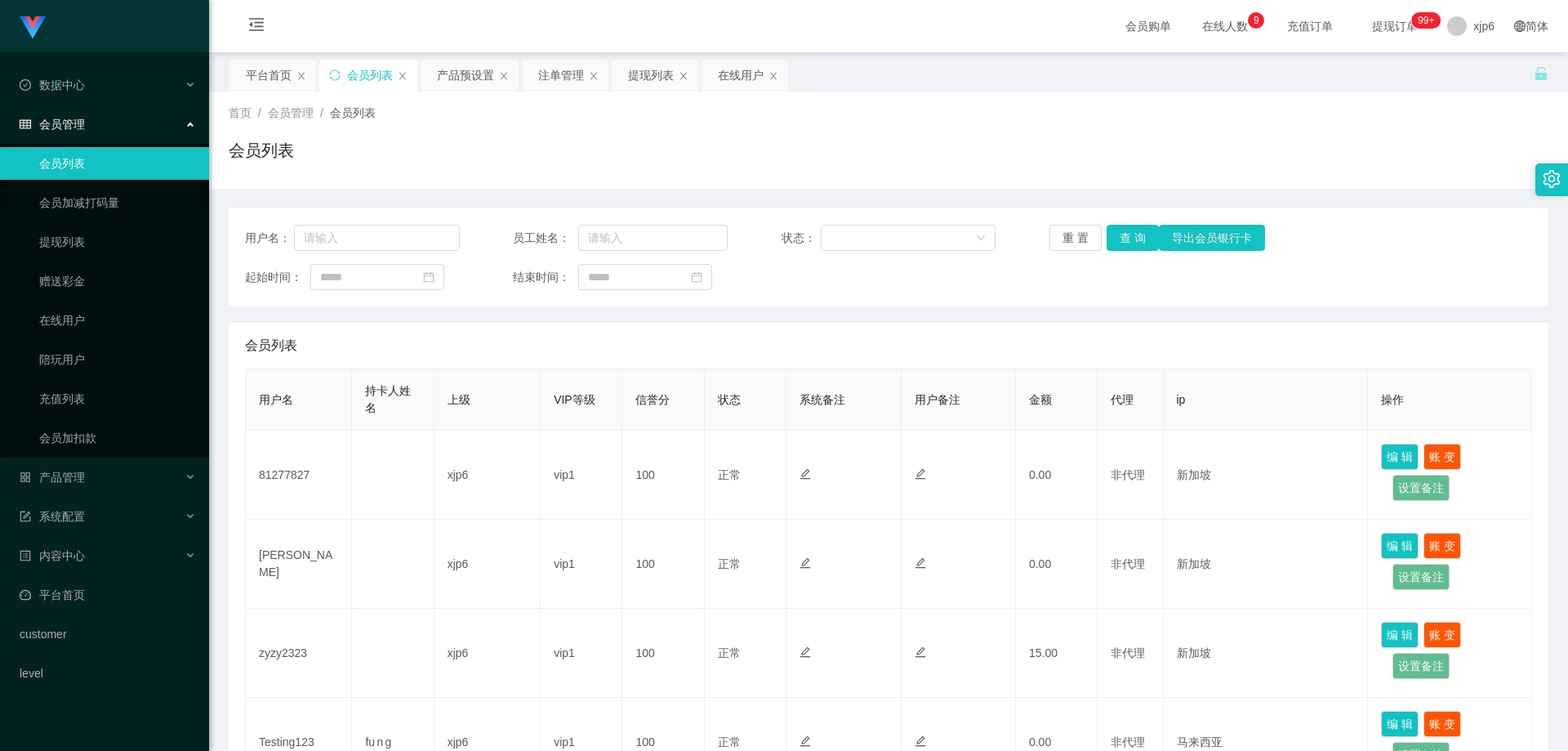
scroll to position [572, 0]
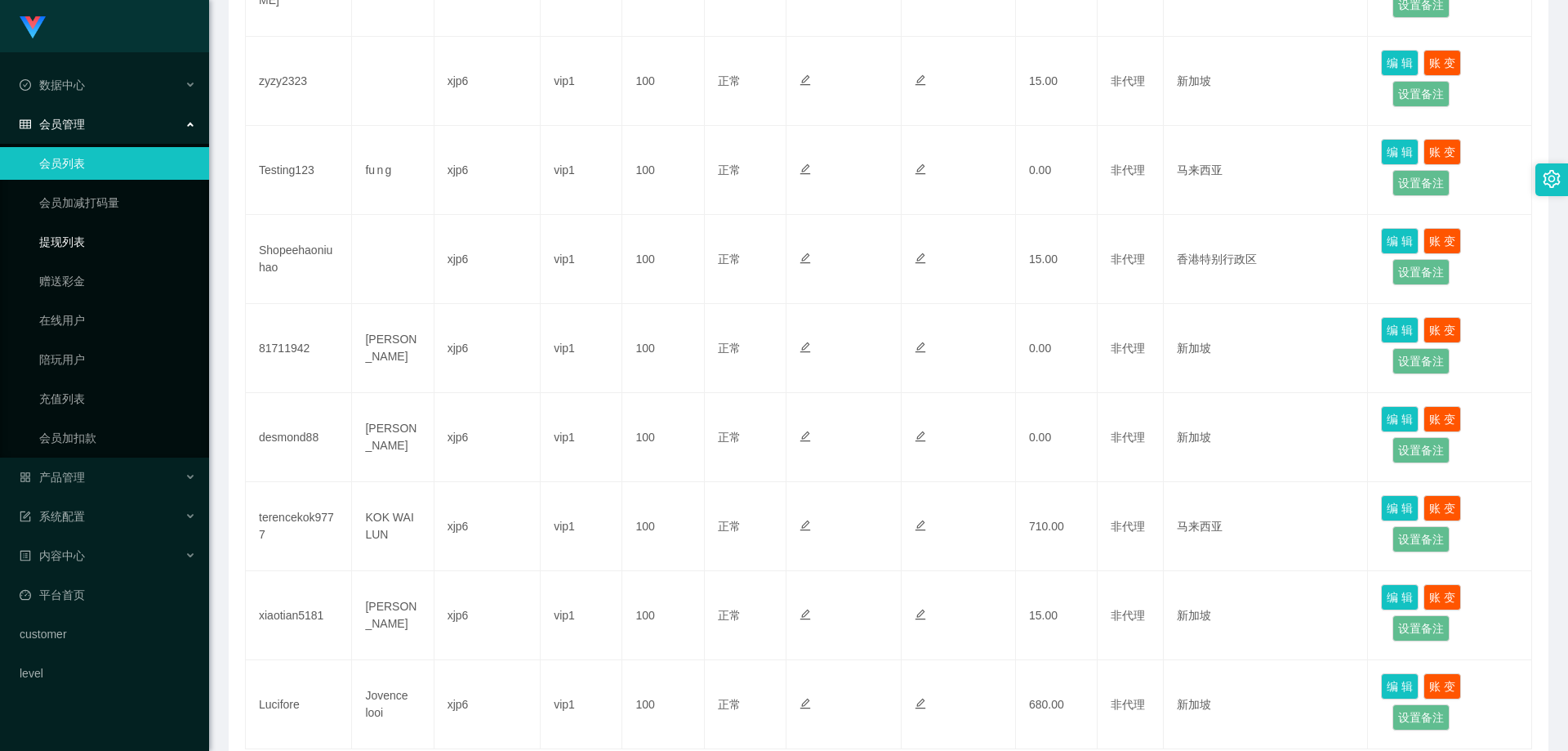
click at [79, 244] on link "提现列表" at bounding box center [117, 242] width 157 height 32
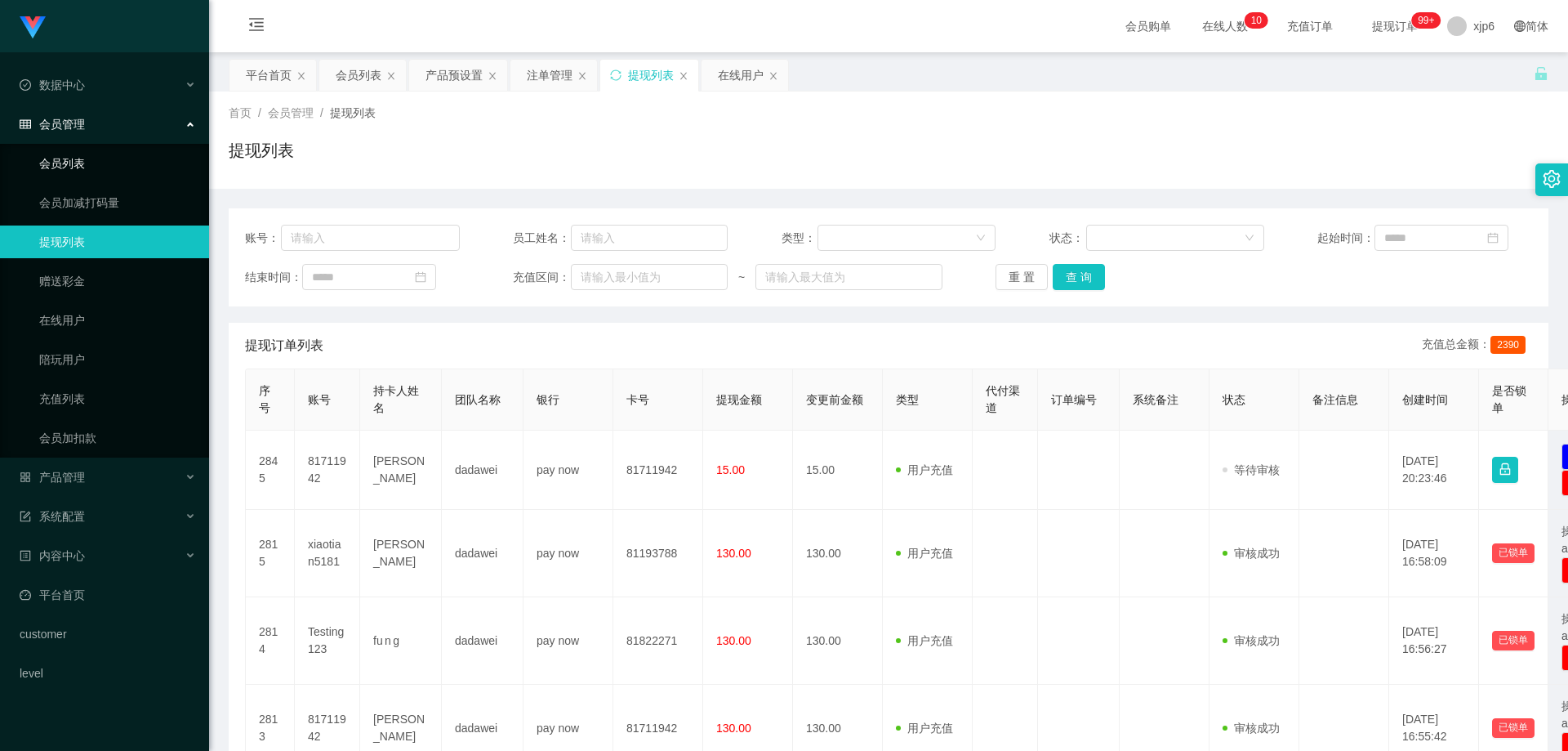
click at [99, 160] on link "会员列表" at bounding box center [117, 163] width 157 height 32
